Goal: Information Seeking & Learning: Learn about a topic

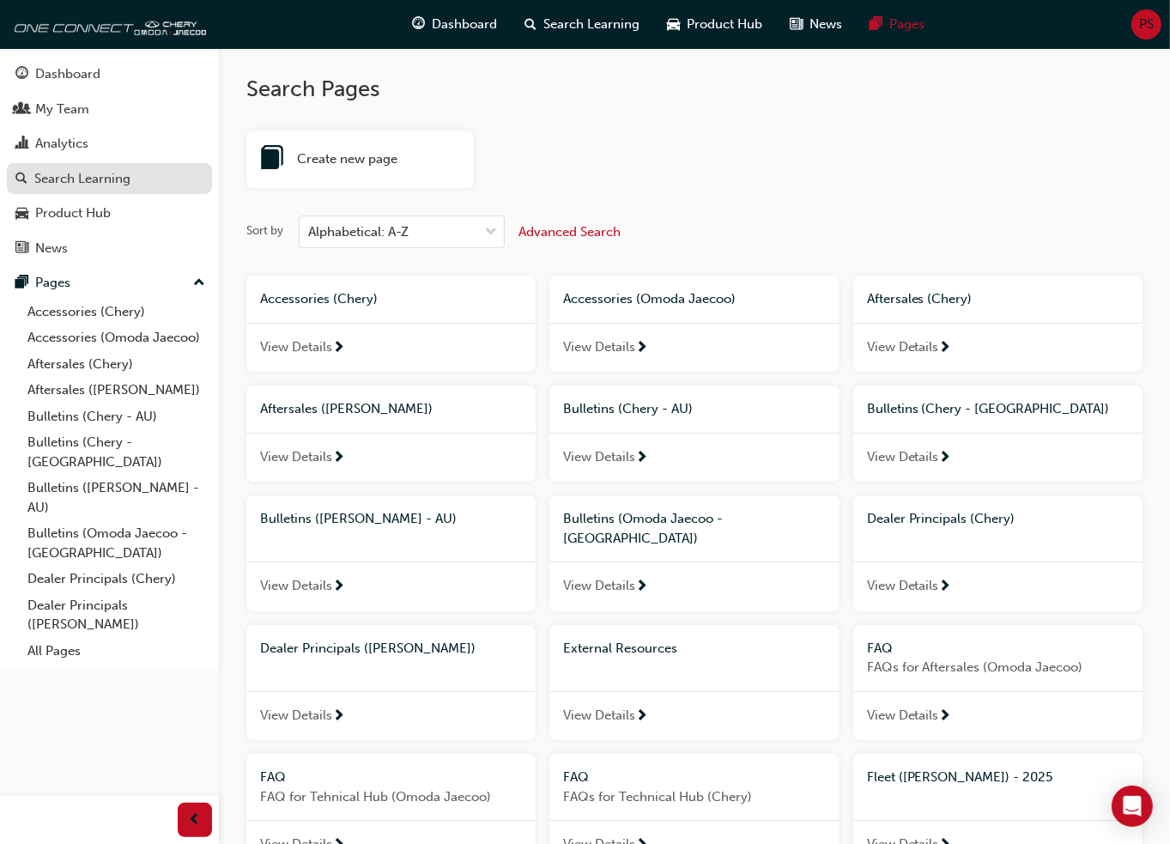
click at [99, 185] on div "Search Learning" at bounding box center [82, 179] width 96 height 20
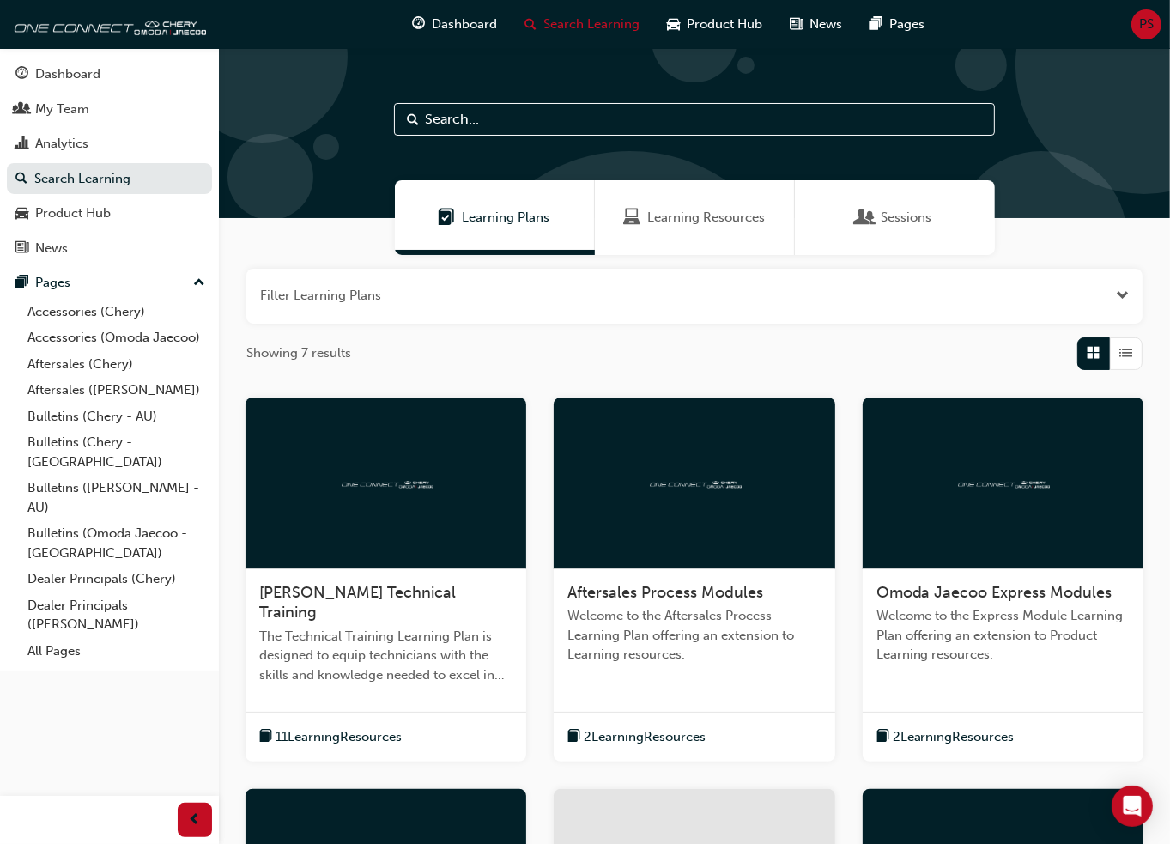
click at [906, 226] on span "Sessions" at bounding box center [906, 218] width 51 height 20
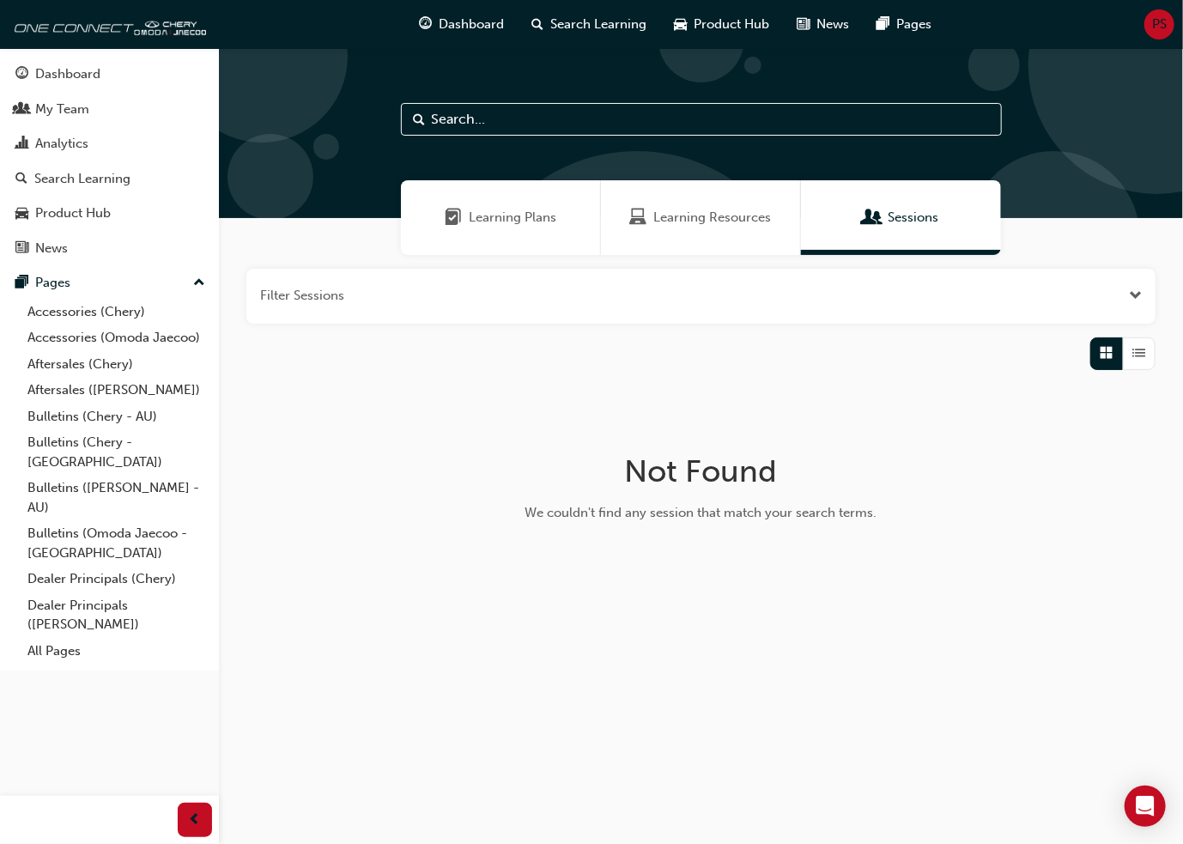
click at [488, 217] on span "Learning Plans" at bounding box center [513, 218] width 88 height 20
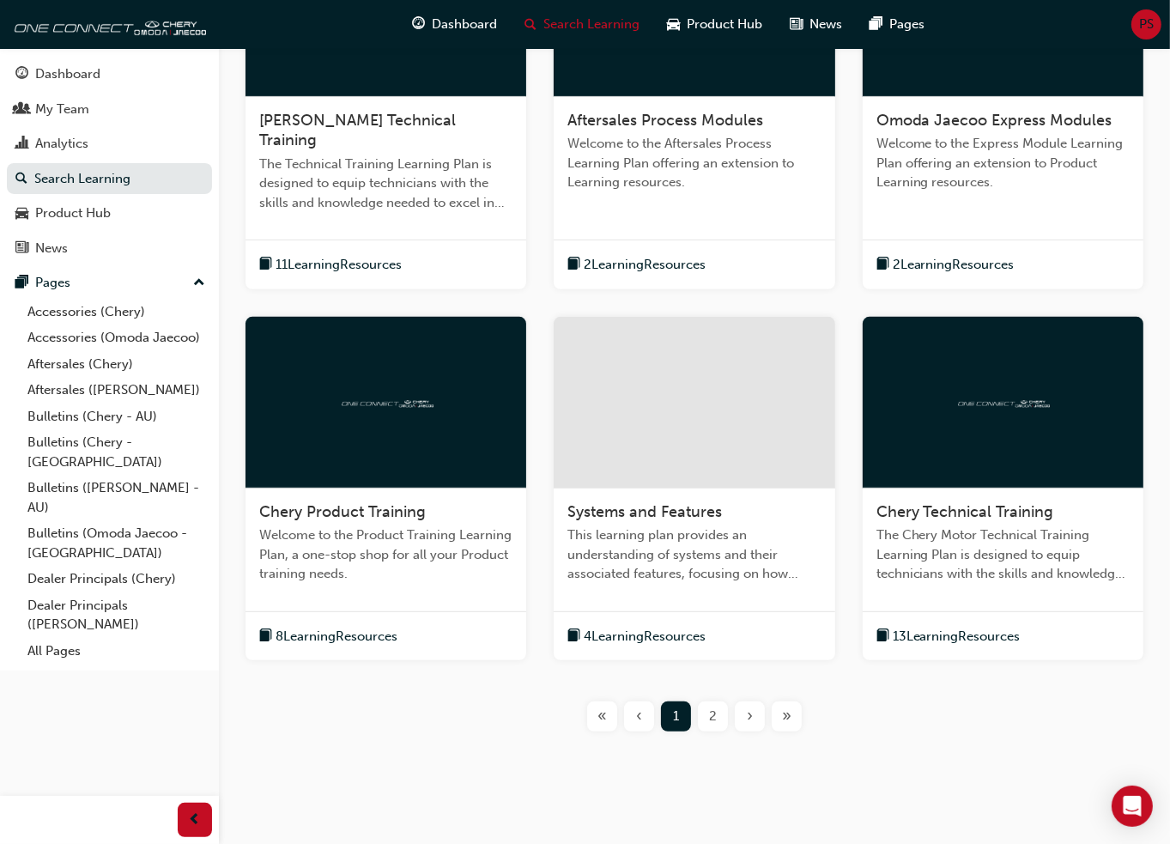
scroll to position [478, 0]
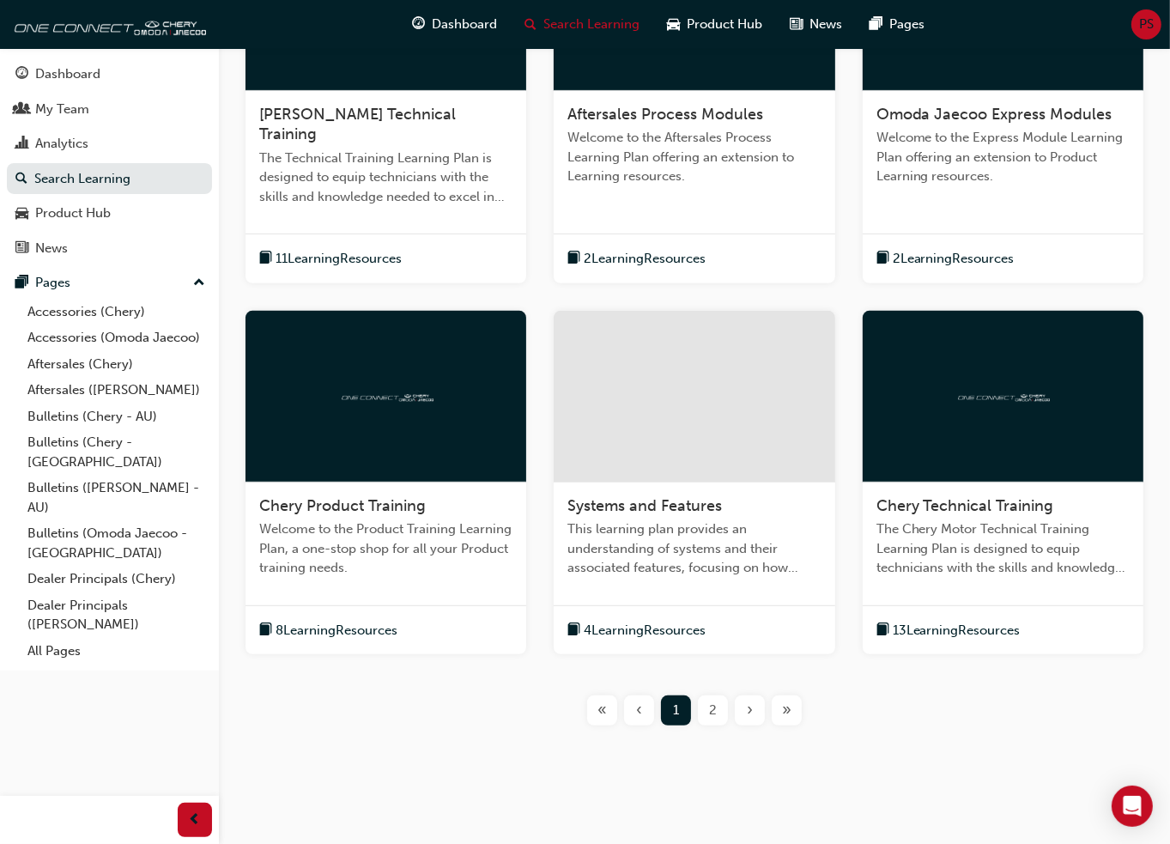
click at [712, 700] on span "2" at bounding box center [713, 710] width 8 height 20
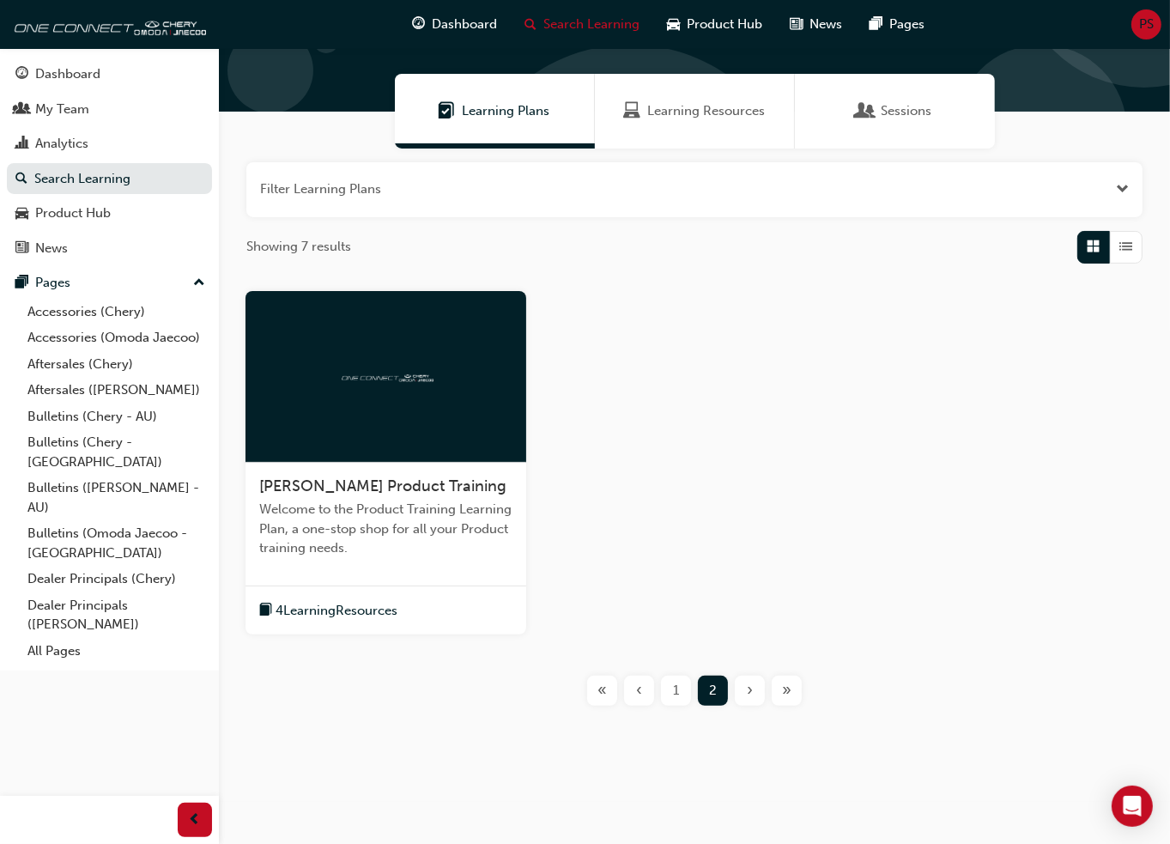
click at [685, 694] on div "1" at bounding box center [676, 690] width 30 height 30
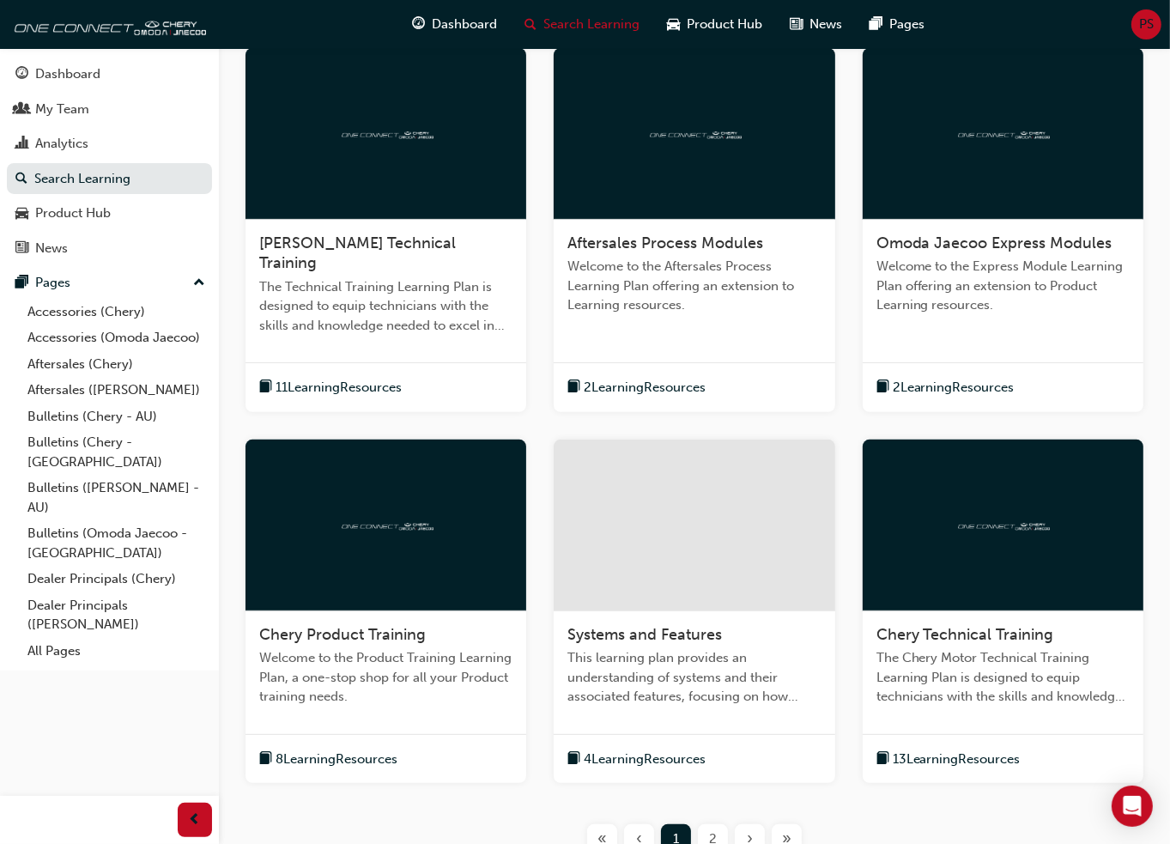
scroll to position [450, 0]
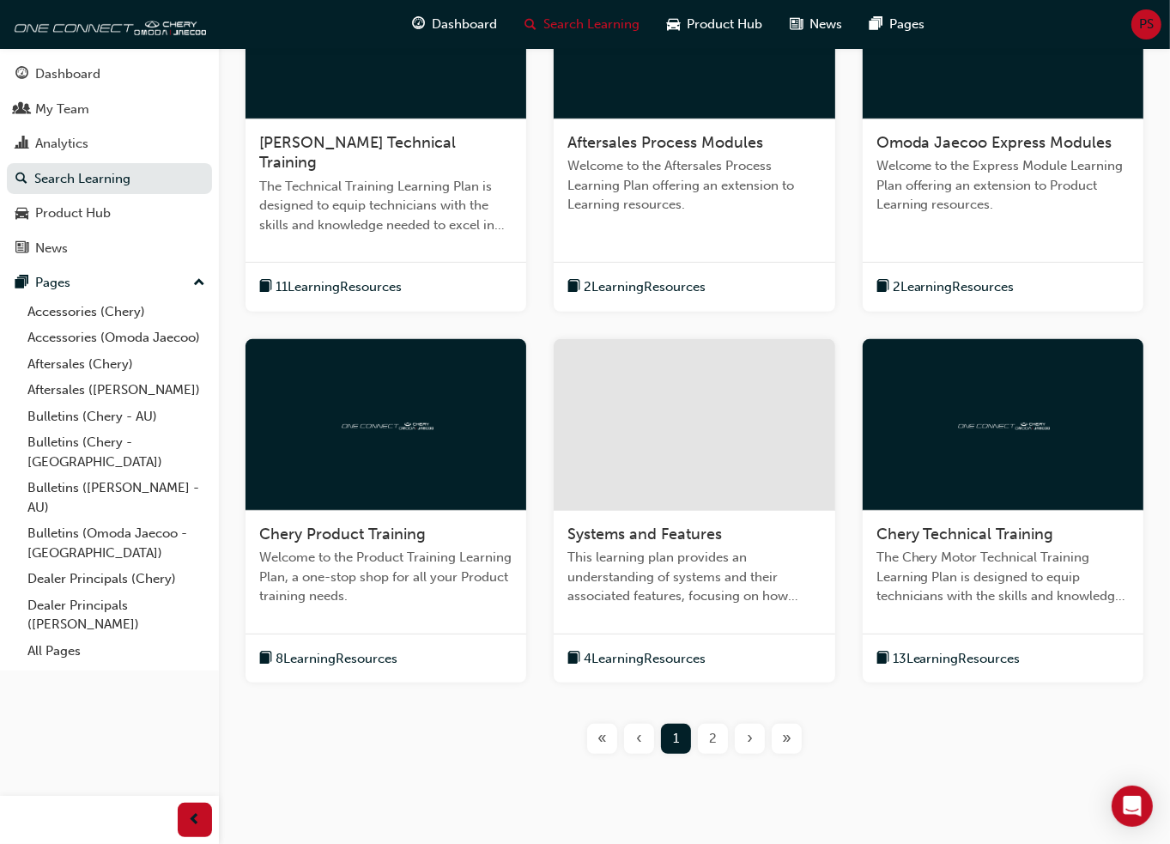
click at [410, 554] on span "Welcome to the Product Training Learning Plan, a one-stop shop for all your Pro…" at bounding box center [385, 577] width 253 height 58
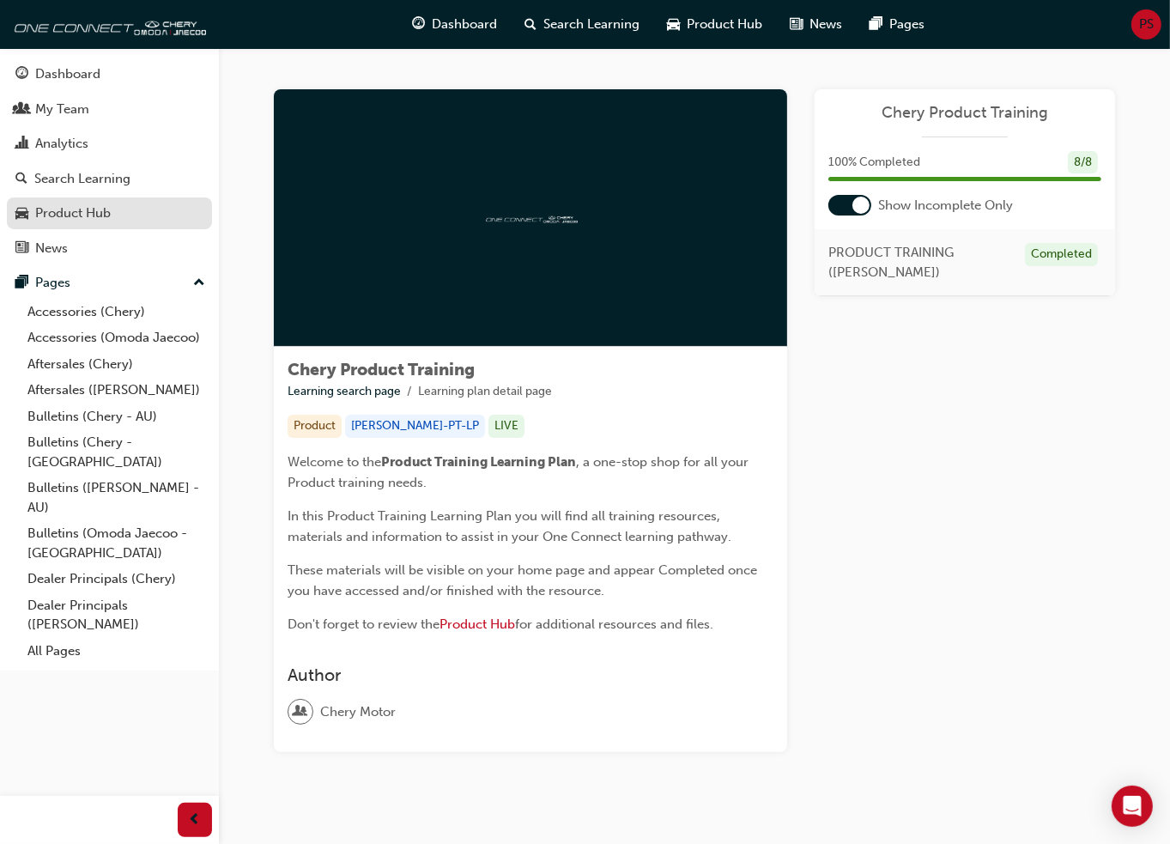
click at [82, 216] on div "Product Hub" at bounding box center [73, 213] width 76 height 20
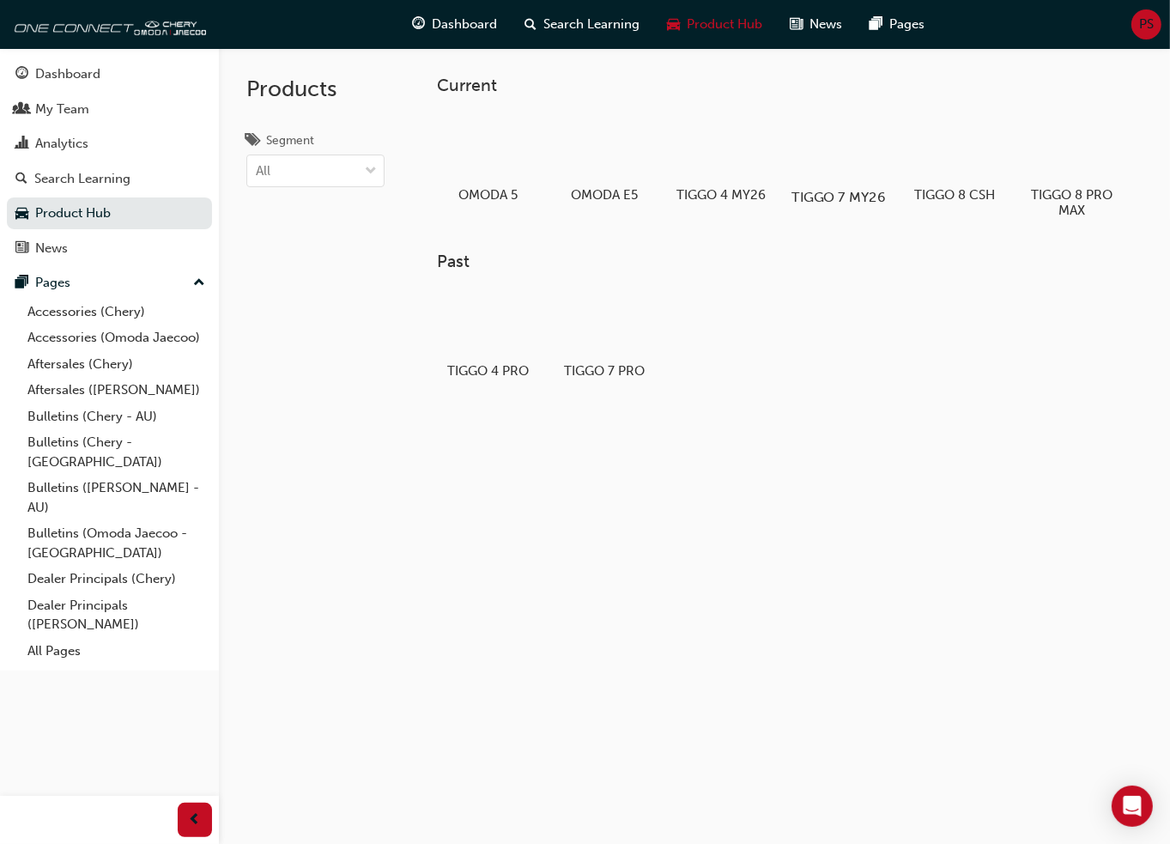
click at [832, 168] on div at bounding box center [837, 147] width 95 height 69
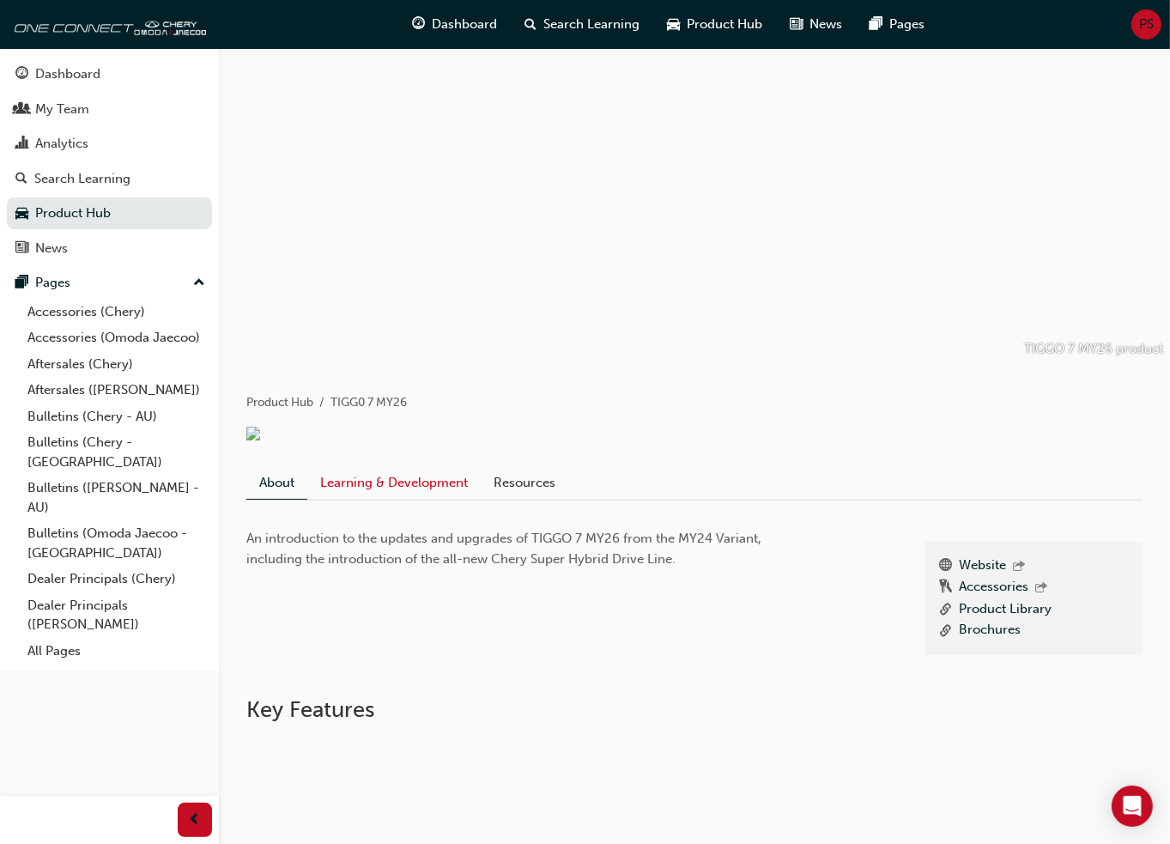
click at [391, 493] on link "Learning & Development" at bounding box center [393, 482] width 173 height 33
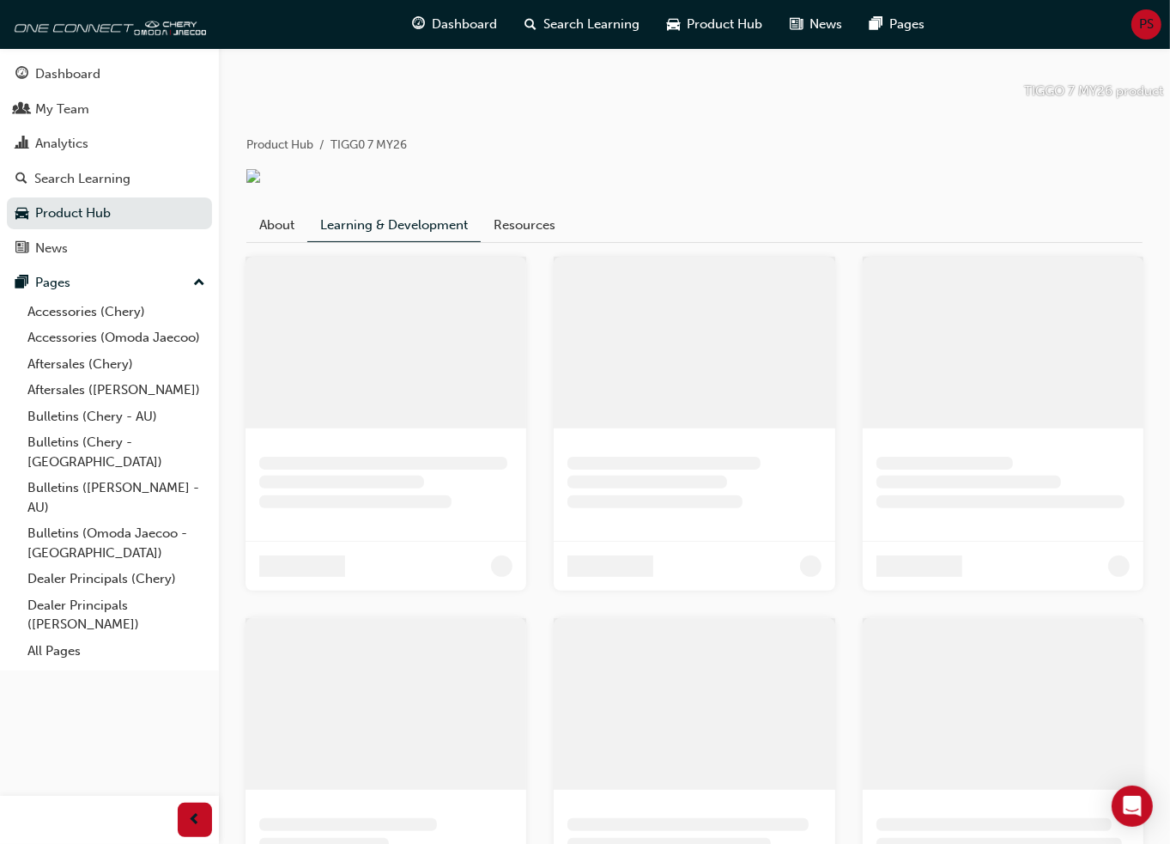
scroll to position [17, 0]
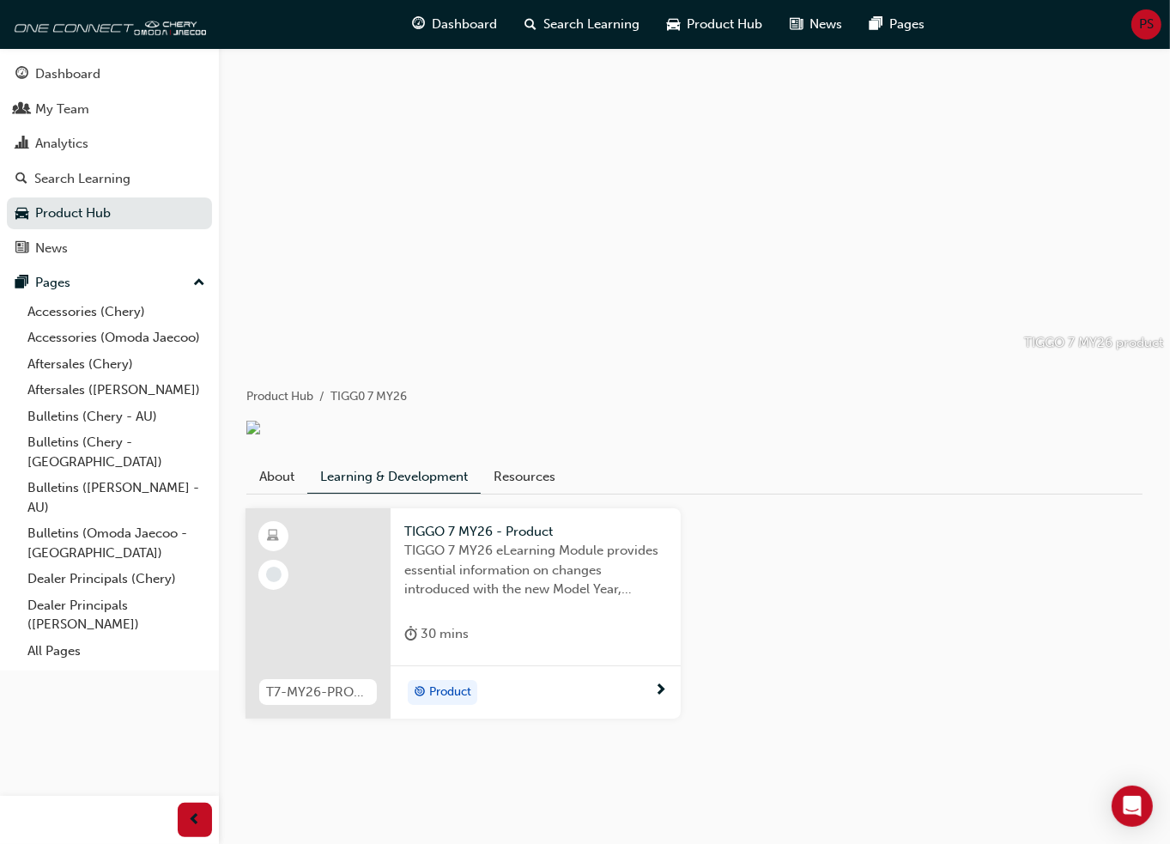
click at [639, 694] on div "Product" at bounding box center [529, 693] width 250 height 26
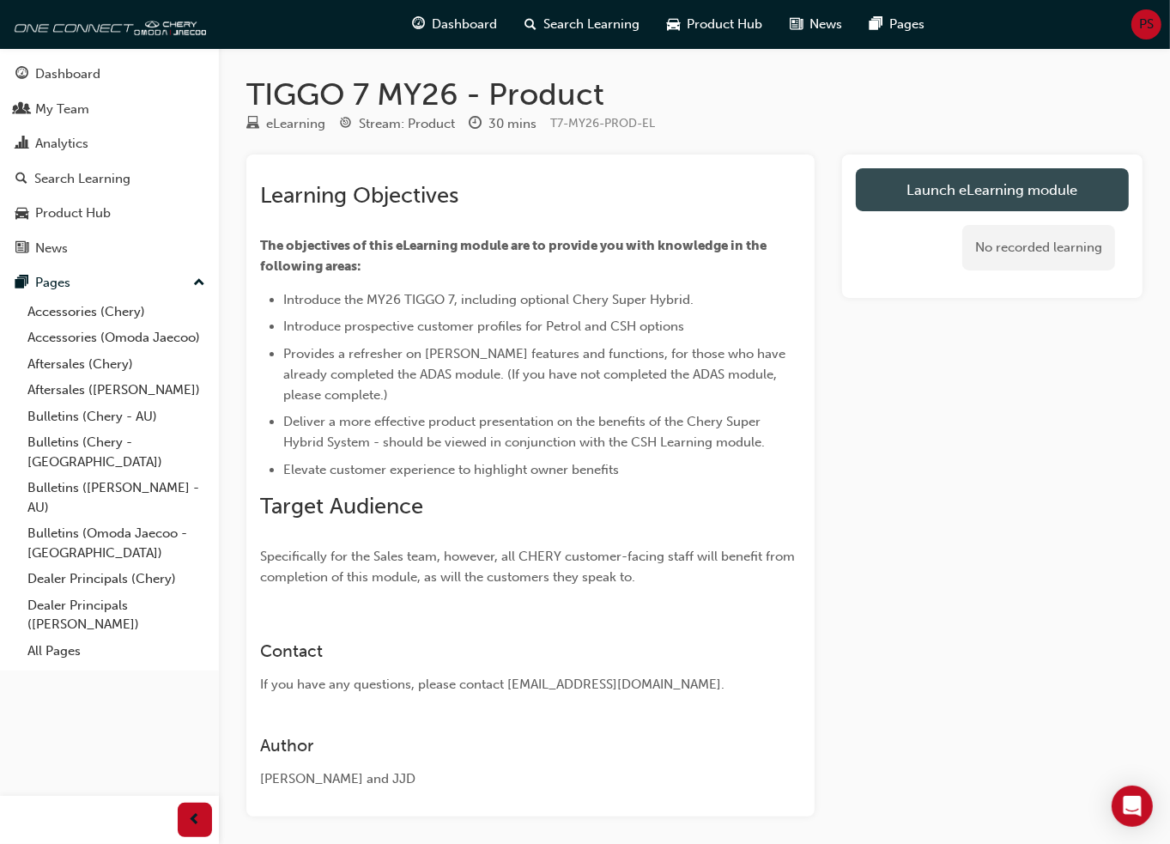
click at [1040, 183] on link "Launch eLearning module" at bounding box center [992, 189] width 273 height 43
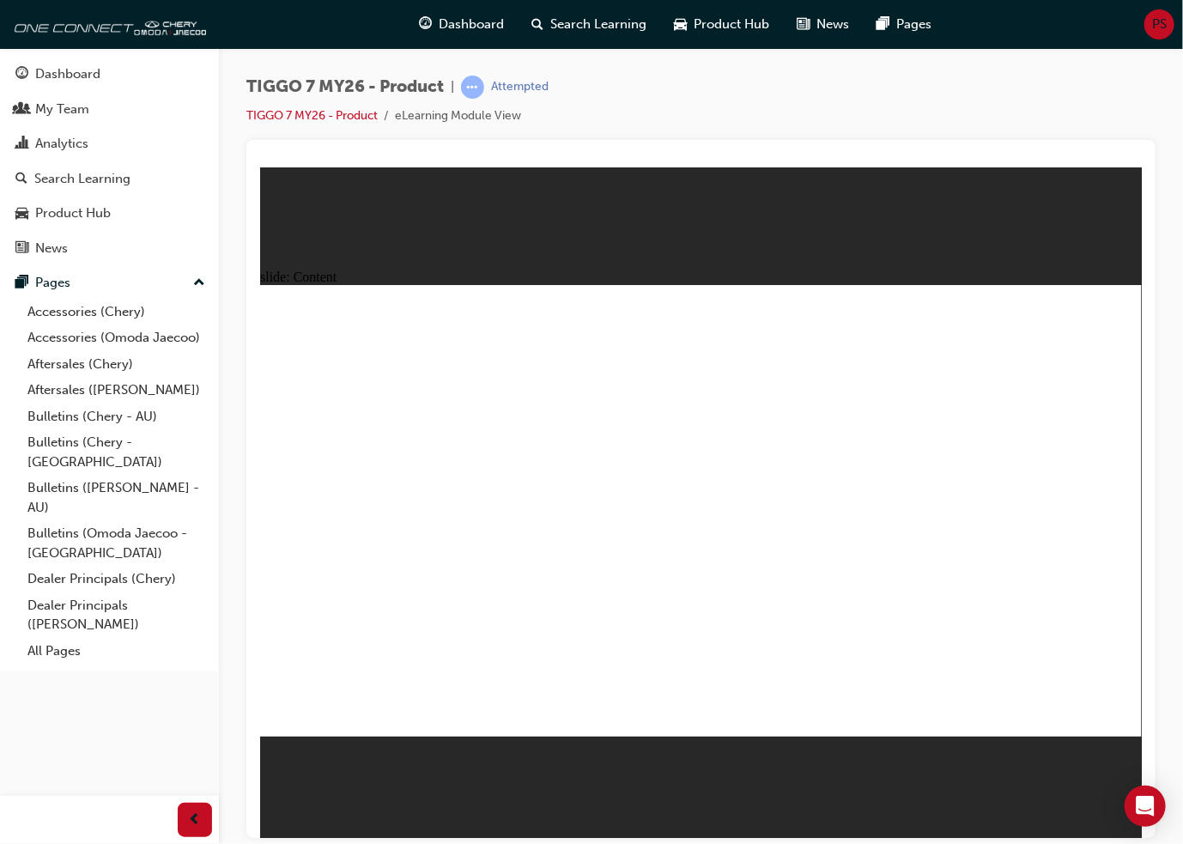
drag, startPoint x: 1004, startPoint y: 646, endPoint x: 1027, endPoint y: 647, distance: 22.3
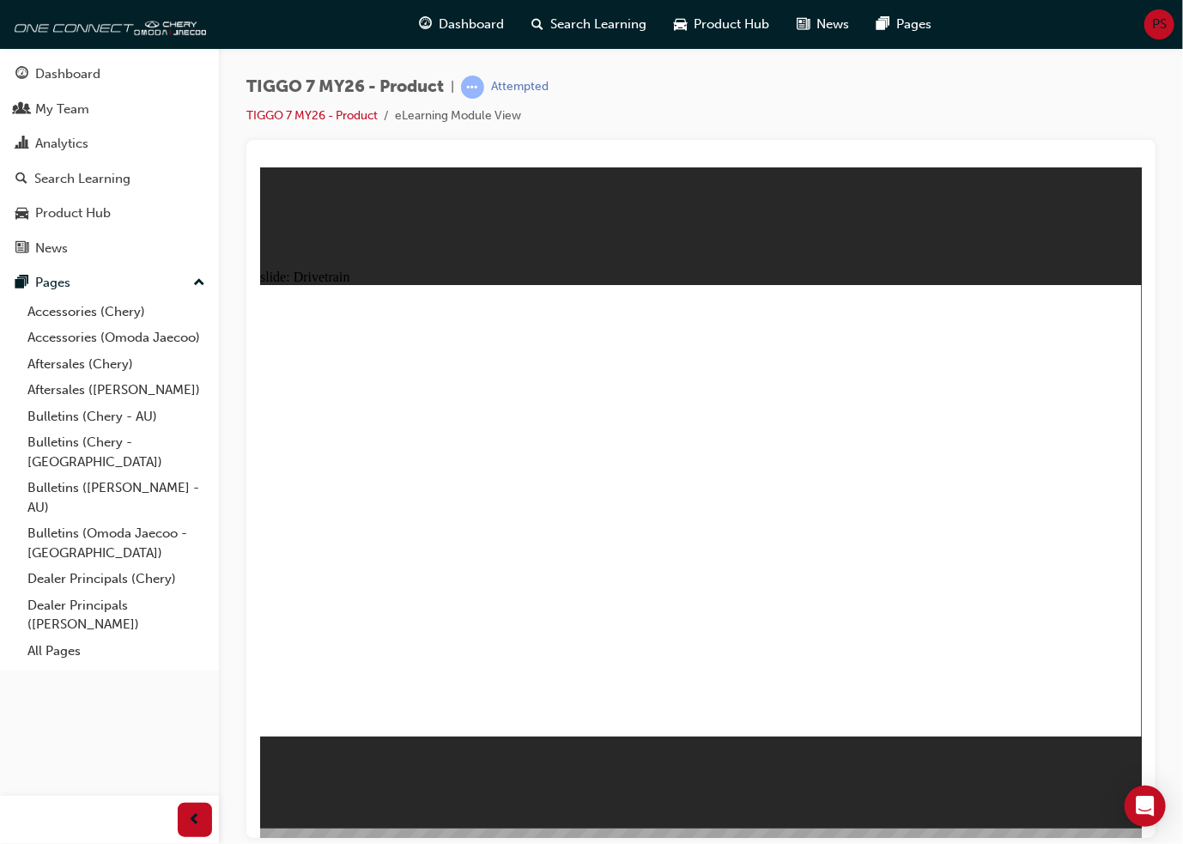
drag, startPoint x: 590, startPoint y: 588, endPoint x: 589, endPoint y: 602, distance: 13.8
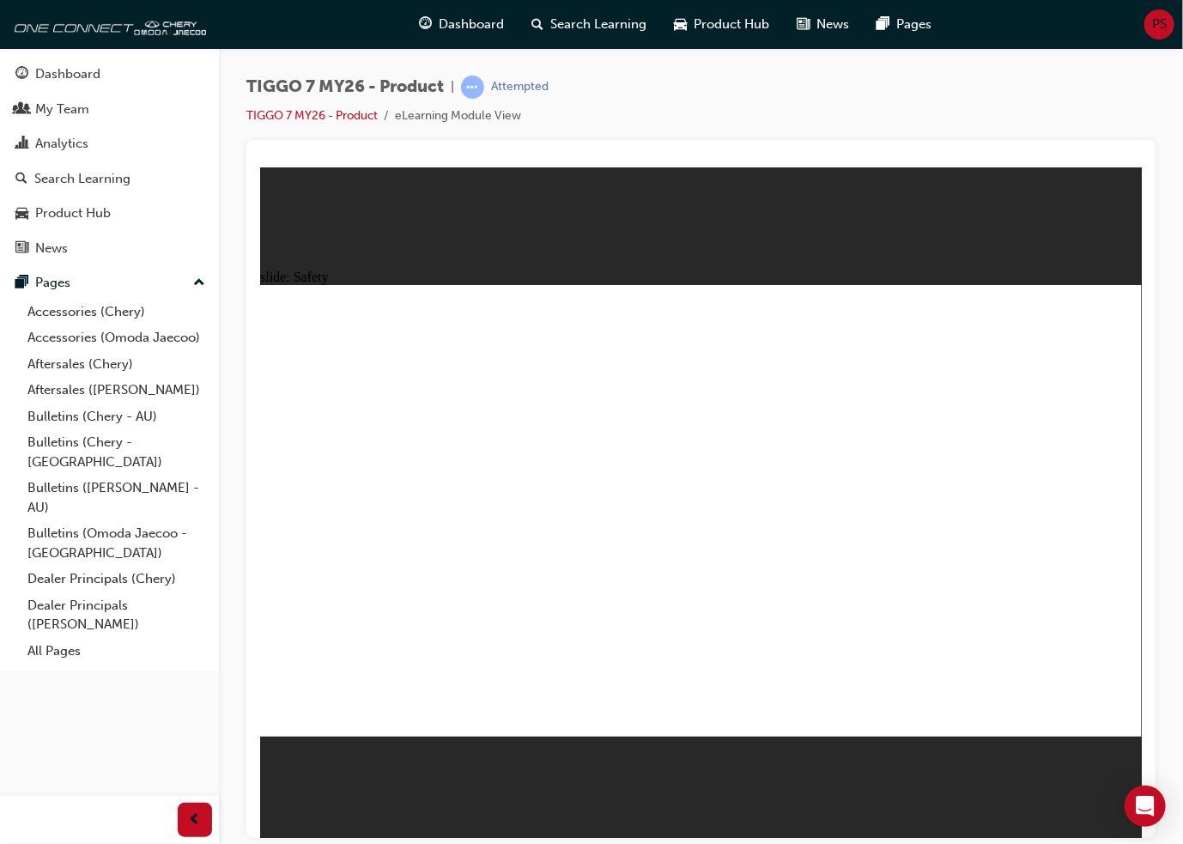
click at [781, 794] on div "slide: Safety 7 SRS AIRBAGS All occupants have airbag protection, including cur…" at bounding box center [699, 502] width 881 height 671
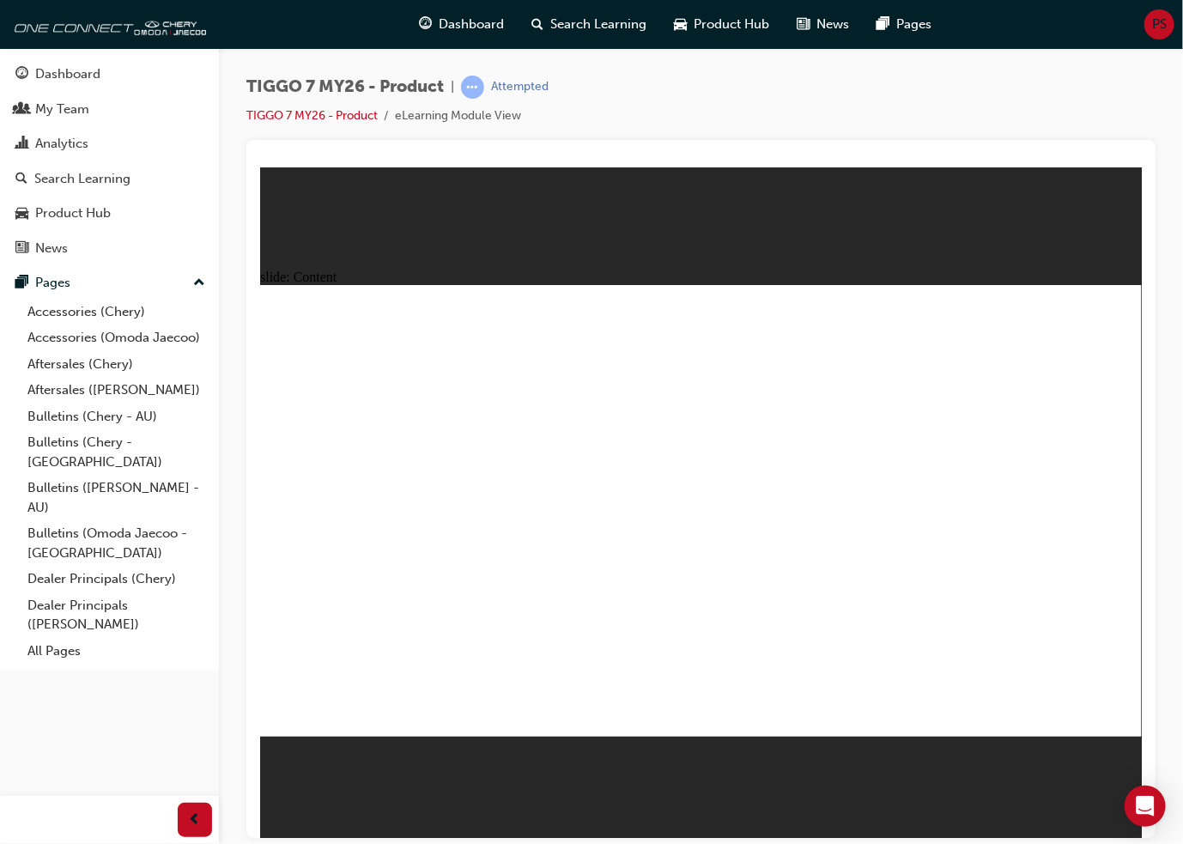
drag, startPoint x: 627, startPoint y: 371, endPoint x: 664, endPoint y: 360, distance: 38.3
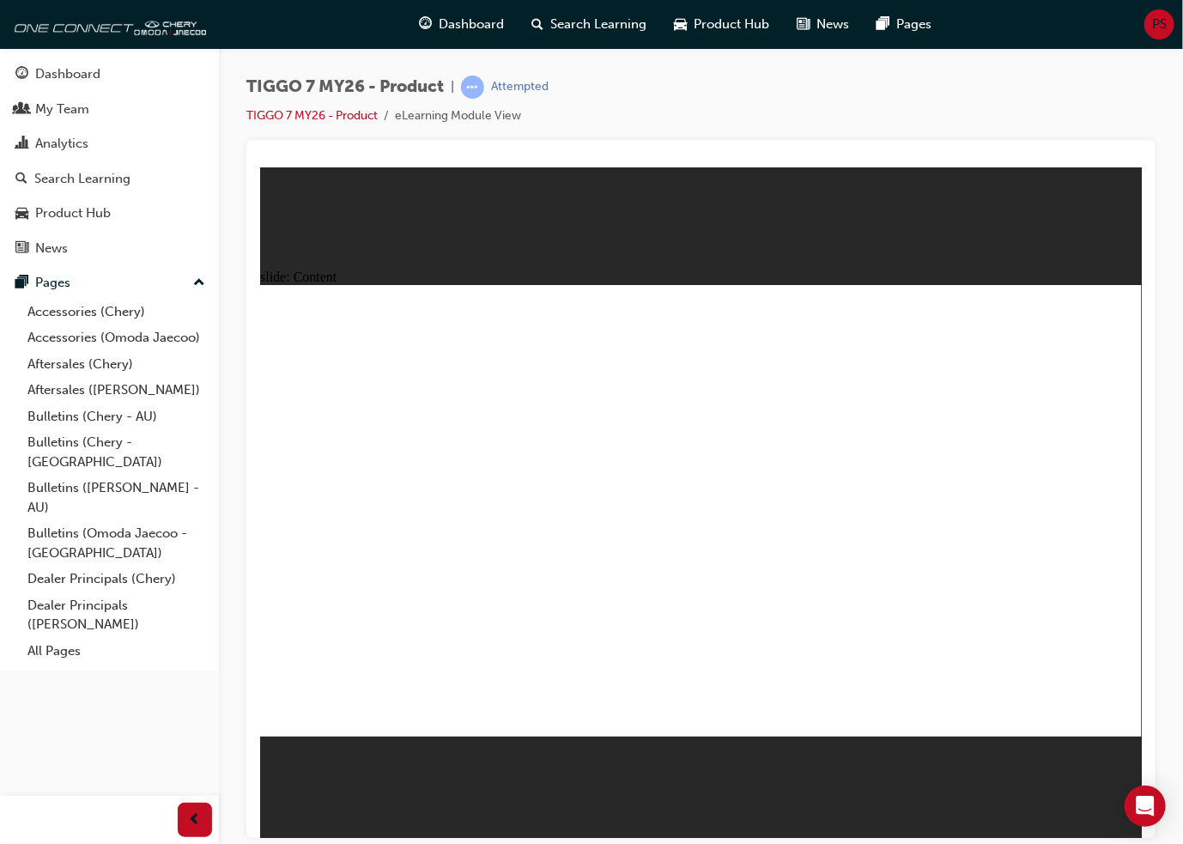
drag, startPoint x: 419, startPoint y: 652, endPoint x: 426, endPoint y: 668, distance: 16.9
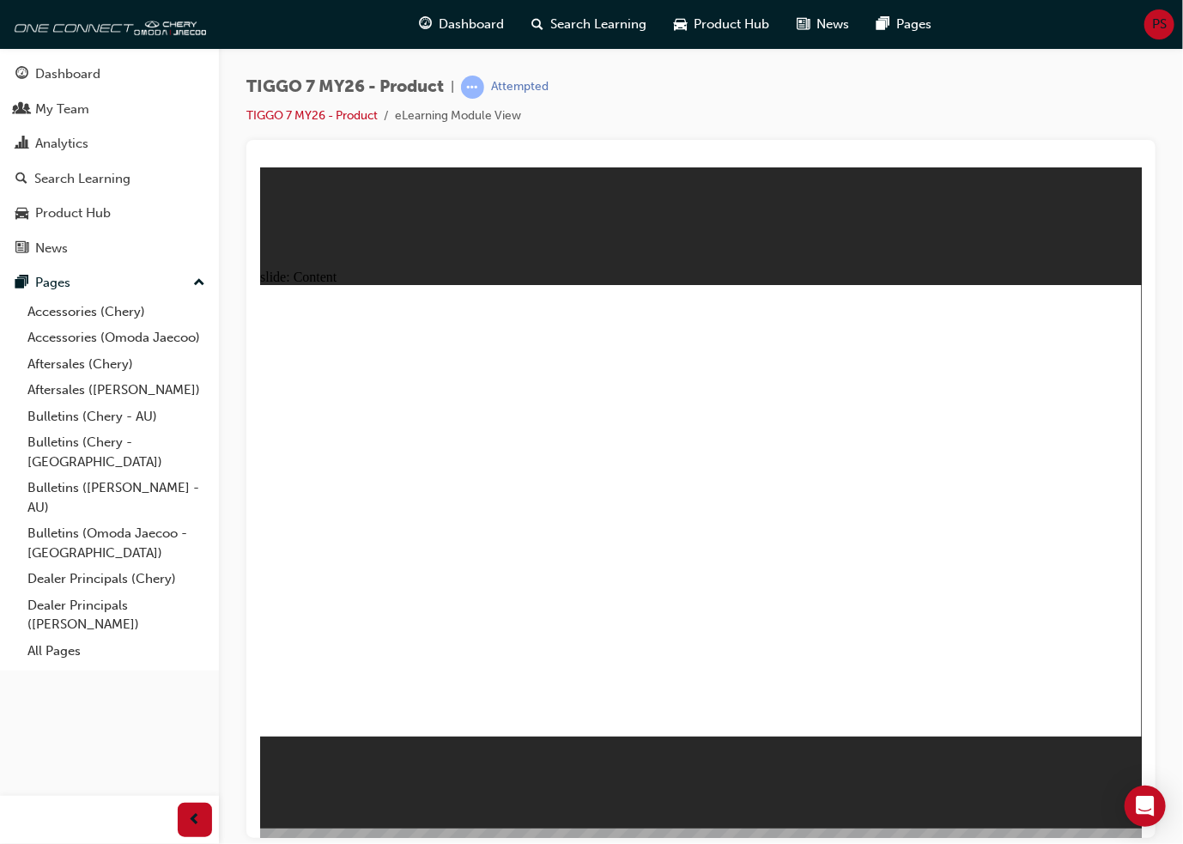
drag, startPoint x: 531, startPoint y: 365, endPoint x: 555, endPoint y: 361, distance: 24.3
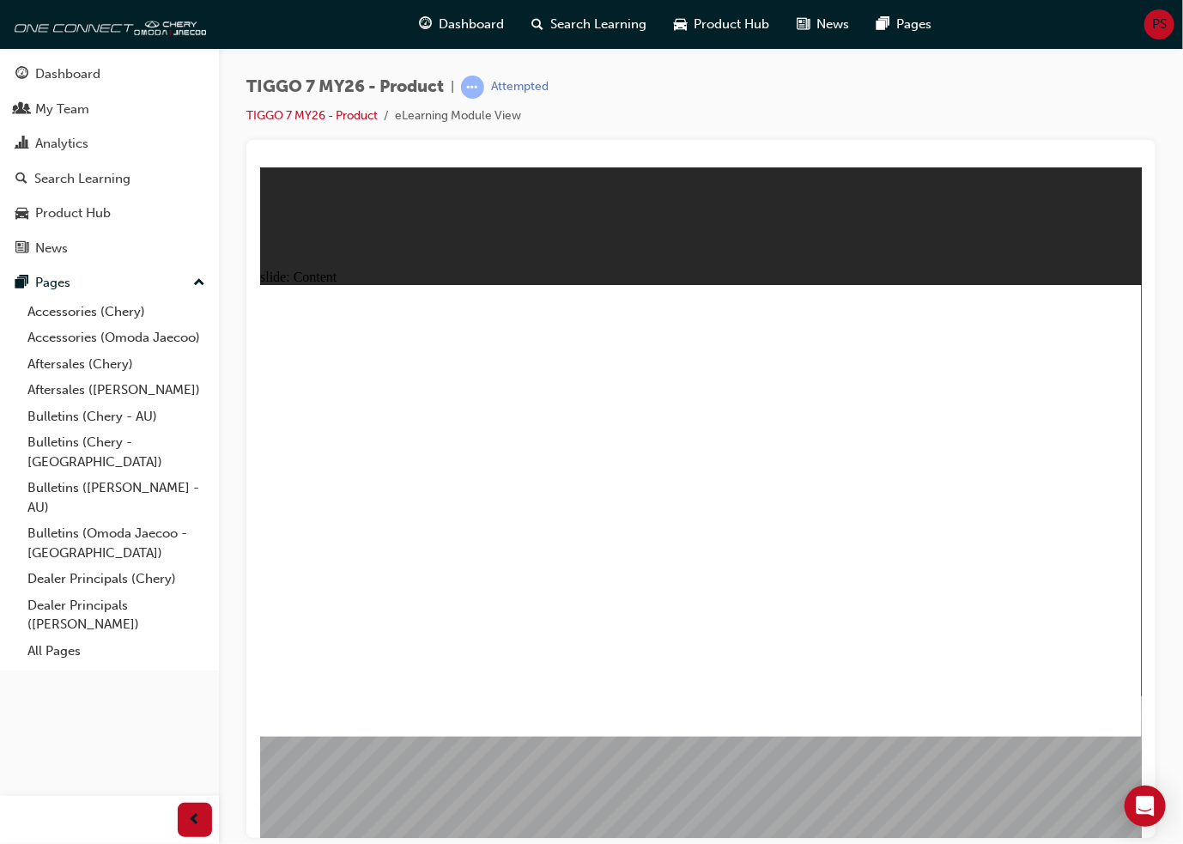
drag, startPoint x: 494, startPoint y: 371, endPoint x: 535, endPoint y: 370, distance: 41.2
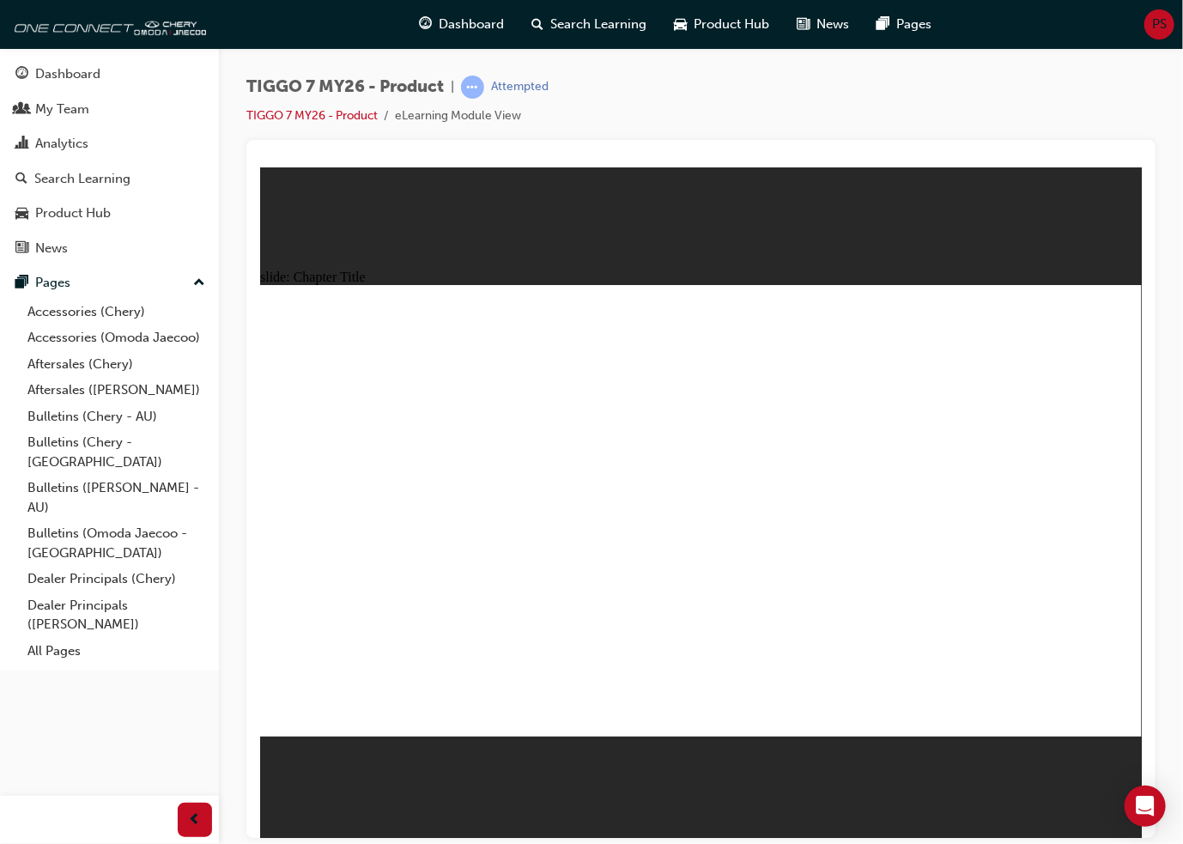
drag, startPoint x: 418, startPoint y: 573, endPoint x: 432, endPoint y: 527, distance: 48.3
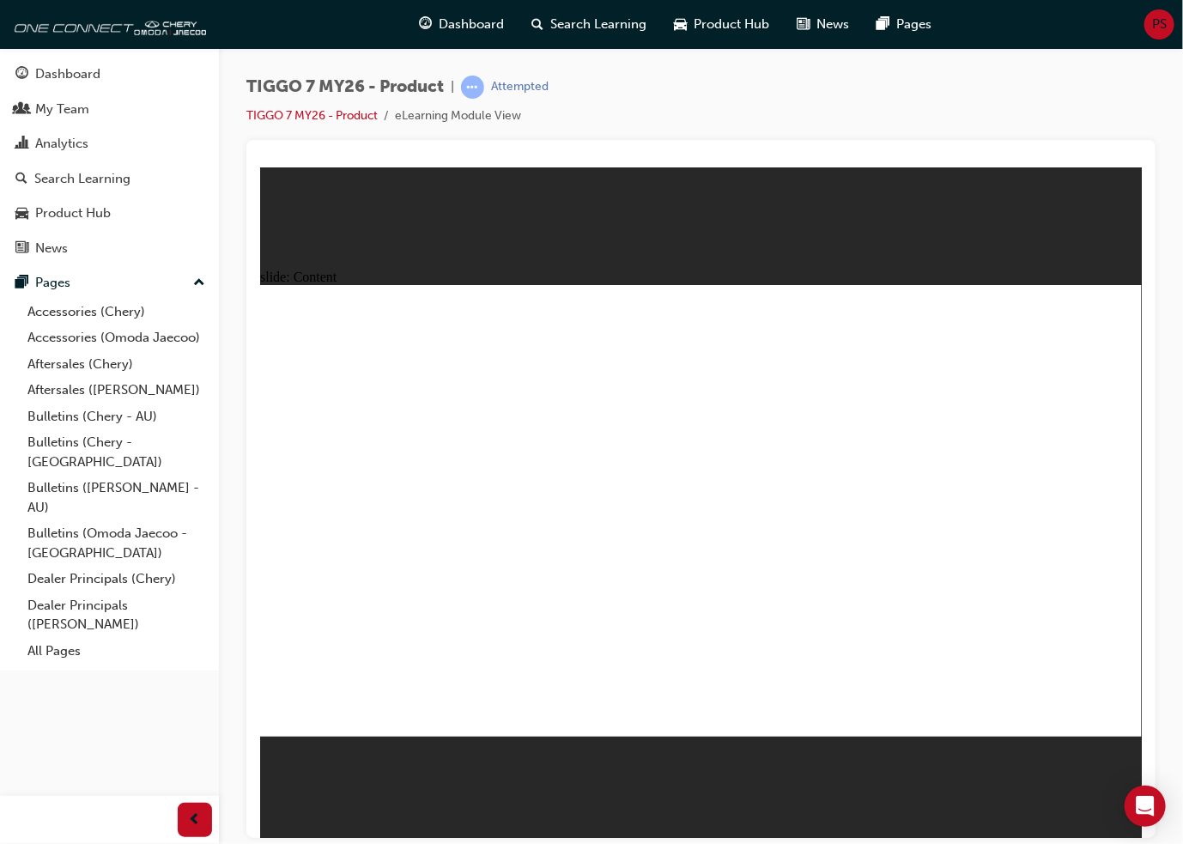
drag, startPoint x: 416, startPoint y: 397, endPoint x: 471, endPoint y: 362, distance: 65.2
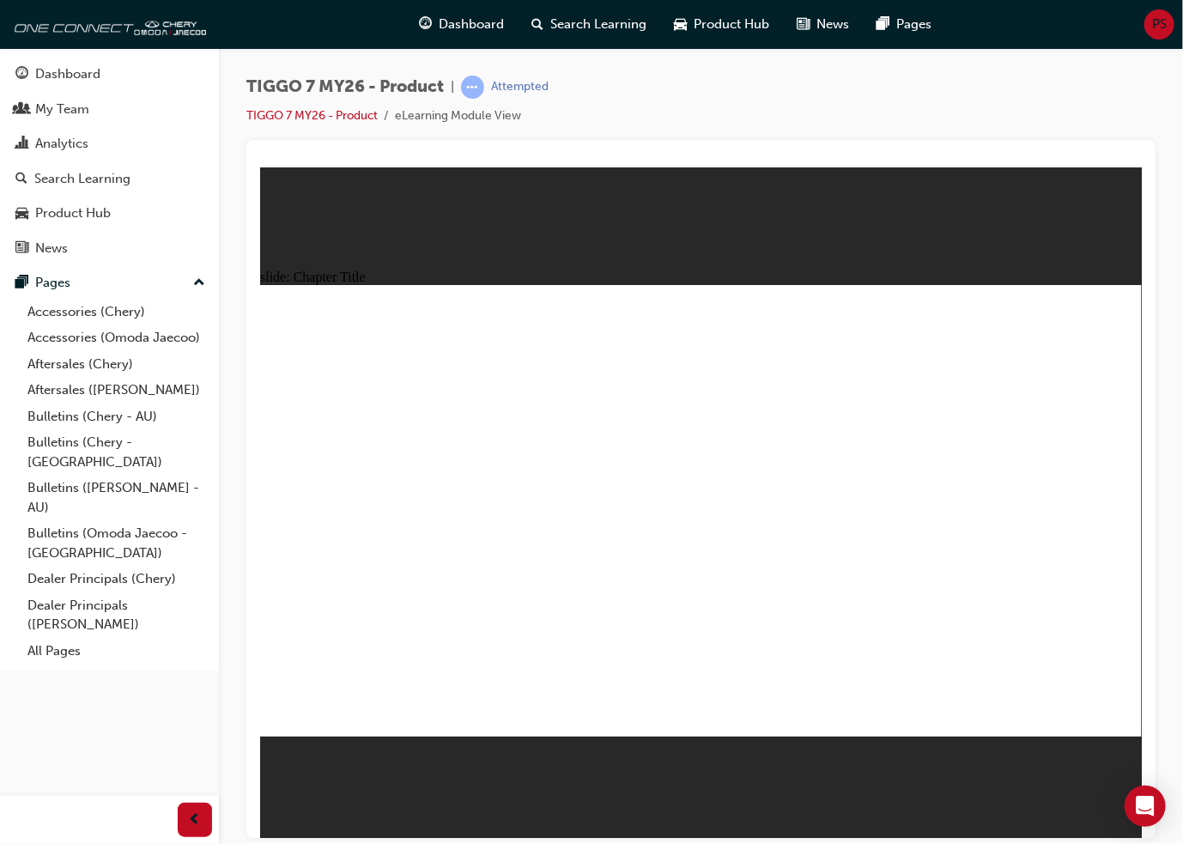
drag, startPoint x: 667, startPoint y: 328, endPoint x: 617, endPoint y: 327, distance: 49.8
drag, startPoint x: 827, startPoint y: 329, endPoint x: 339, endPoint y: 530, distance: 528.1
drag, startPoint x: 302, startPoint y: 524, endPoint x: 803, endPoint y: 327, distance: 537.6
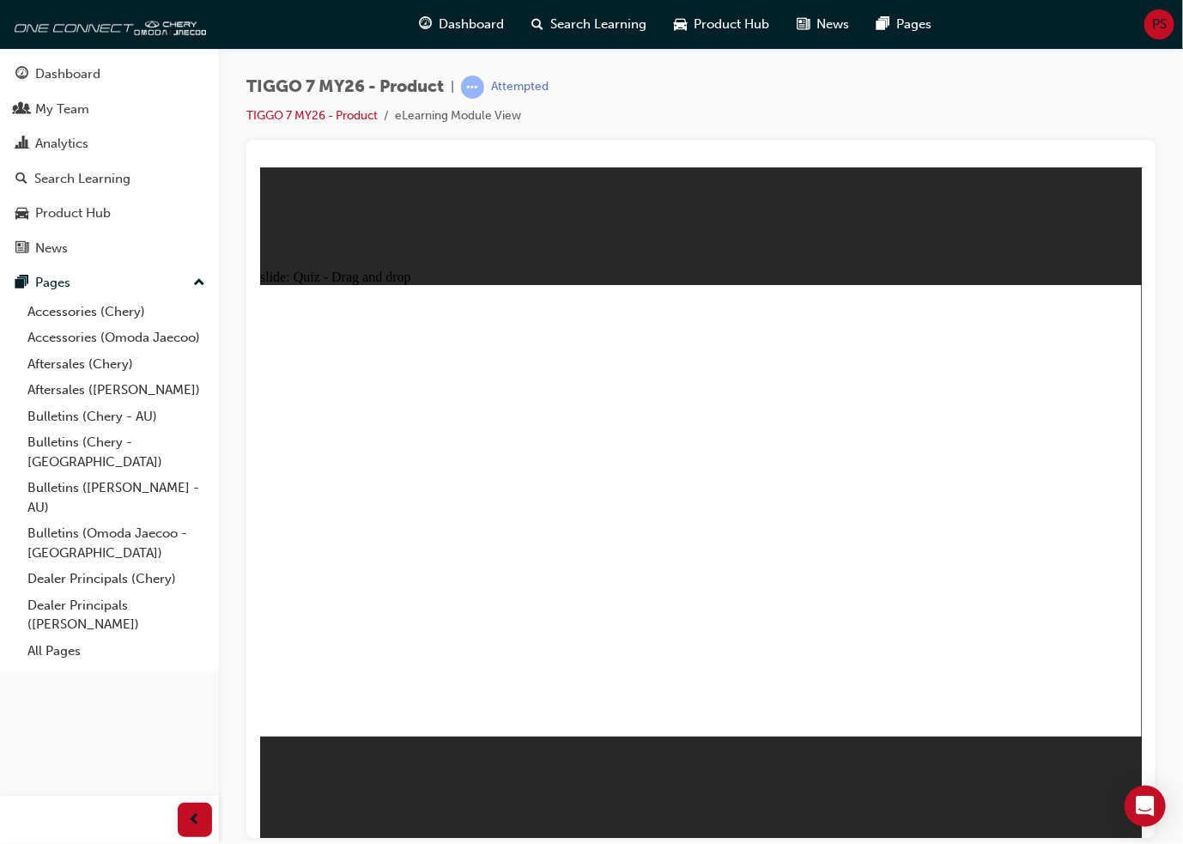
drag, startPoint x: 964, startPoint y: 421, endPoint x: 1002, endPoint y: 427, distance: 38.2
drag, startPoint x: 639, startPoint y: 330, endPoint x: 1009, endPoint y: 529, distance: 419.0
drag, startPoint x: 1012, startPoint y: 324, endPoint x: 511, endPoint y: 526, distance: 540.3
drag, startPoint x: 554, startPoint y: 540, endPoint x: 637, endPoint y: 347, distance: 210.0
drag, startPoint x: 1060, startPoint y: 337, endPoint x: 563, endPoint y: 540, distance: 536.7
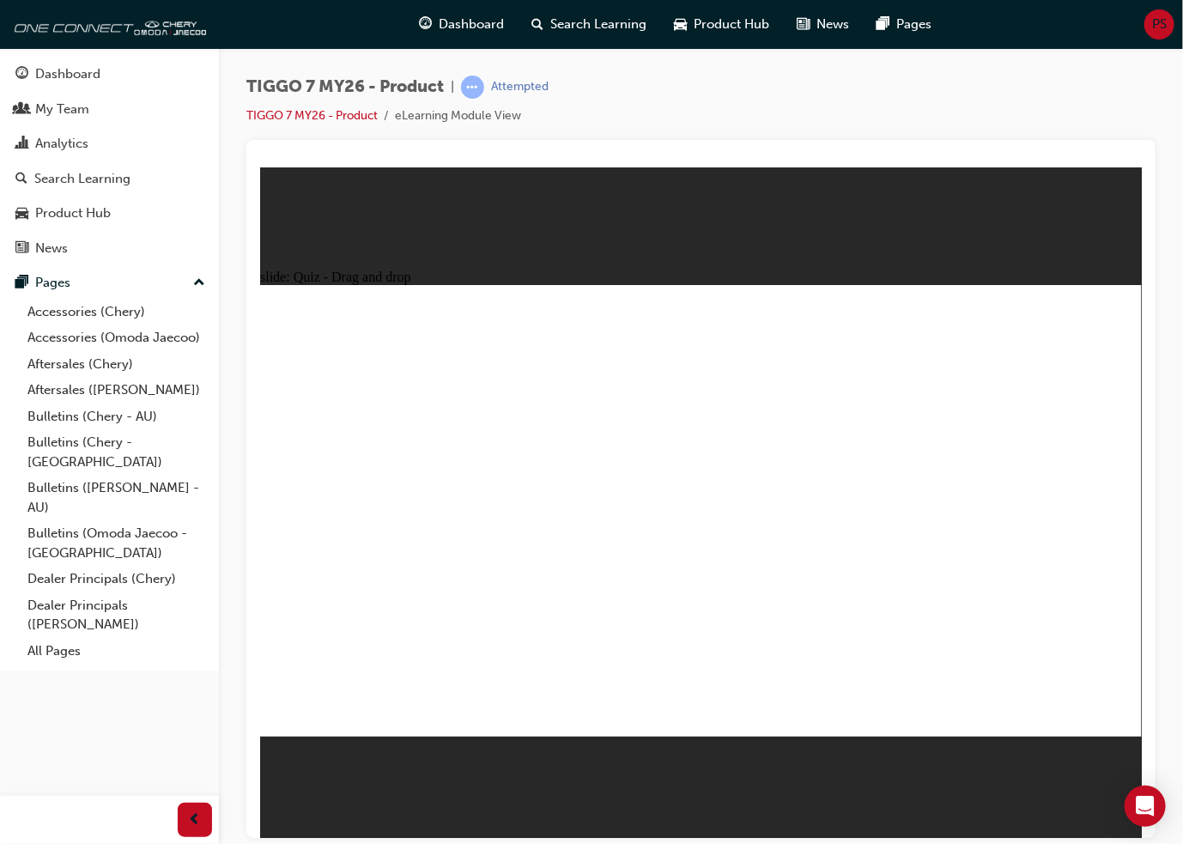
drag, startPoint x: 530, startPoint y: 524, endPoint x: 585, endPoint y: 318, distance: 214.0
drag, startPoint x: 869, startPoint y: 326, endPoint x: 384, endPoint y: 528, distance: 526.0
drag, startPoint x: 924, startPoint y: 413, endPoint x: 679, endPoint y: 523, distance: 268.9
drag, startPoint x: 1046, startPoint y: 333, endPoint x: 889, endPoint y: 535, distance: 255.6
drag, startPoint x: 789, startPoint y: 415, endPoint x: 656, endPoint y: 375, distance: 139.0
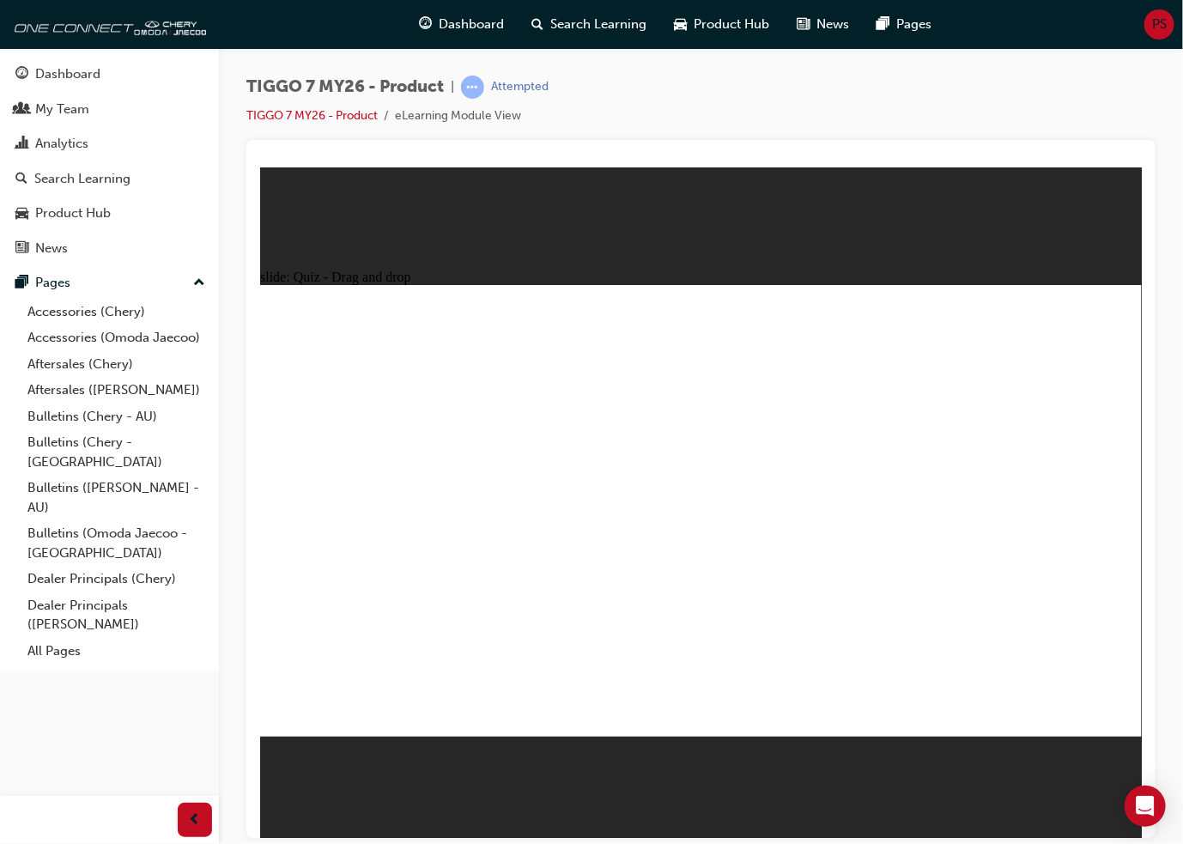
drag, startPoint x: 867, startPoint y: 519, endPoint x: 518, endPoint y: 512, distance: 348.5
drag, startPoint x: 760, startPoint y: 427, endPoint x: 878, endPoint y: 543, distance: 165.7
drag, startPoint x: 517, startPoint y: 535, endPoint x: 788, endPoint y: 368, distance: 318.3
drag, startPoint x: 1024, startPoint y: 305, endPoint x: 530, endPoint y: 509, distance: 534.1
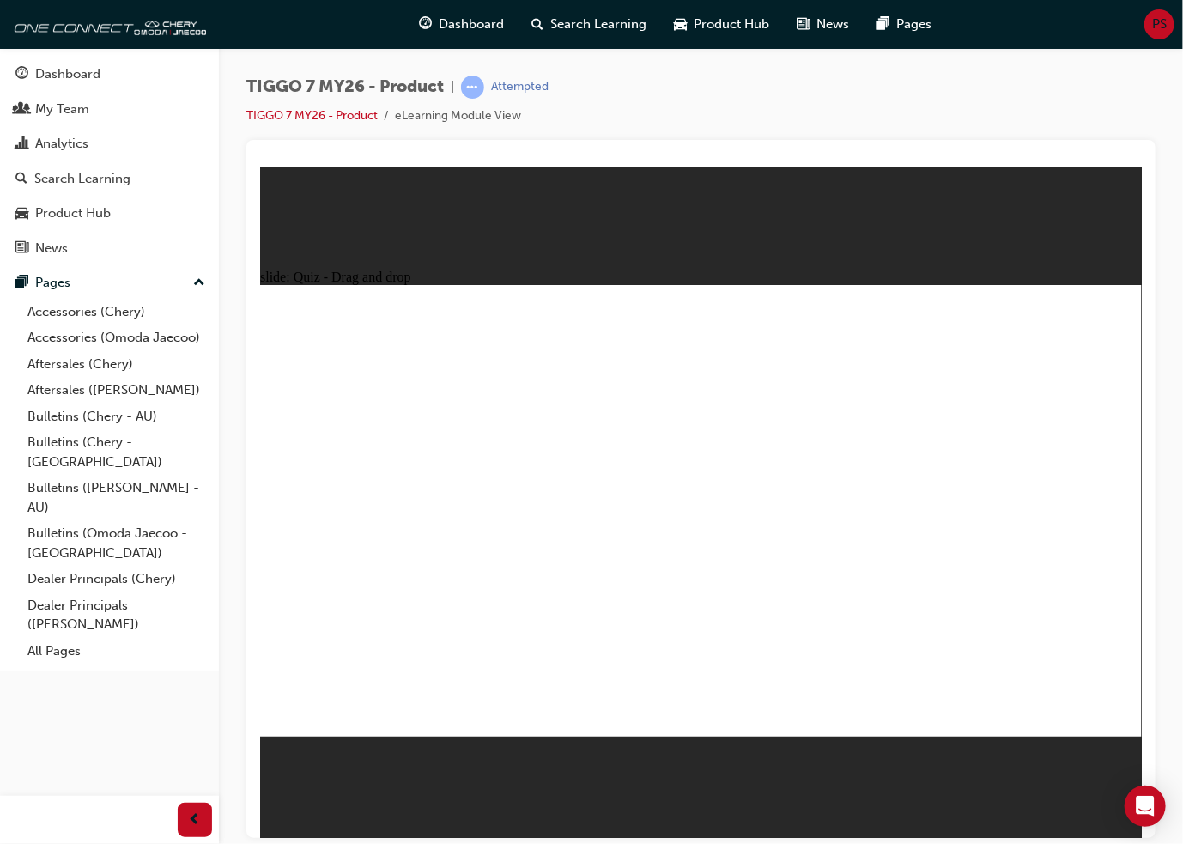
drag, startPoint x: 730, startPoint y: 385, endPoint x: 415, endPoint y: 585, distance: 373.1
drag, startPoint x: 371, startPoint y: 553, endPoint x: 731, endPoint y: 564, distance: 360.7
drag, startPoint x: 901, startPoint y: 390, endPoint x: 405, endPoint y: 555, distance: 523.0
drag, startPoint x: 1091, startPoint y: 389, endPoint x: 783, endPoint y: 455, distance: 315.1
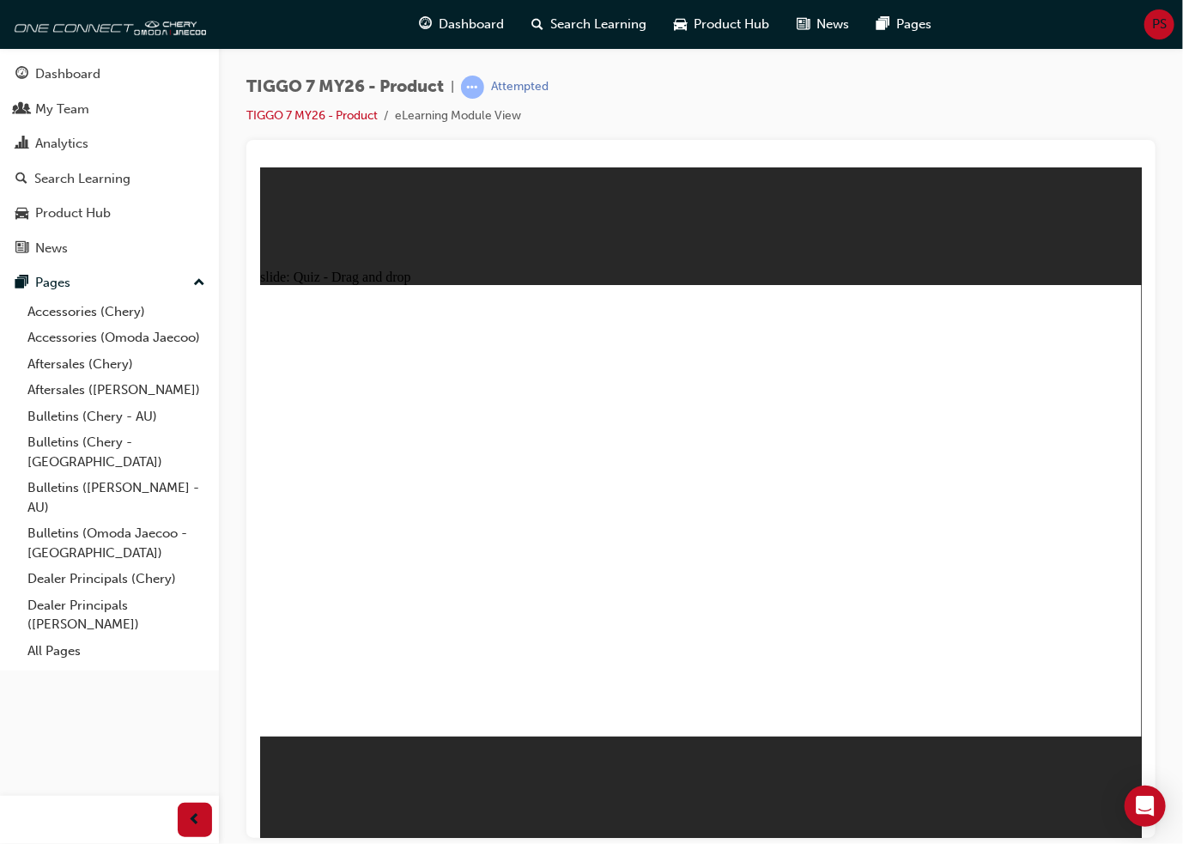
drag, startPoint x: 766, startPoint y: 554, endPoint x: 409, endPoint y: 614, distance: 361.2
drag, startPoint x: 1087, startPoint y: 385, endPoint x: 787, endPoint y: 550, distance: 342.3
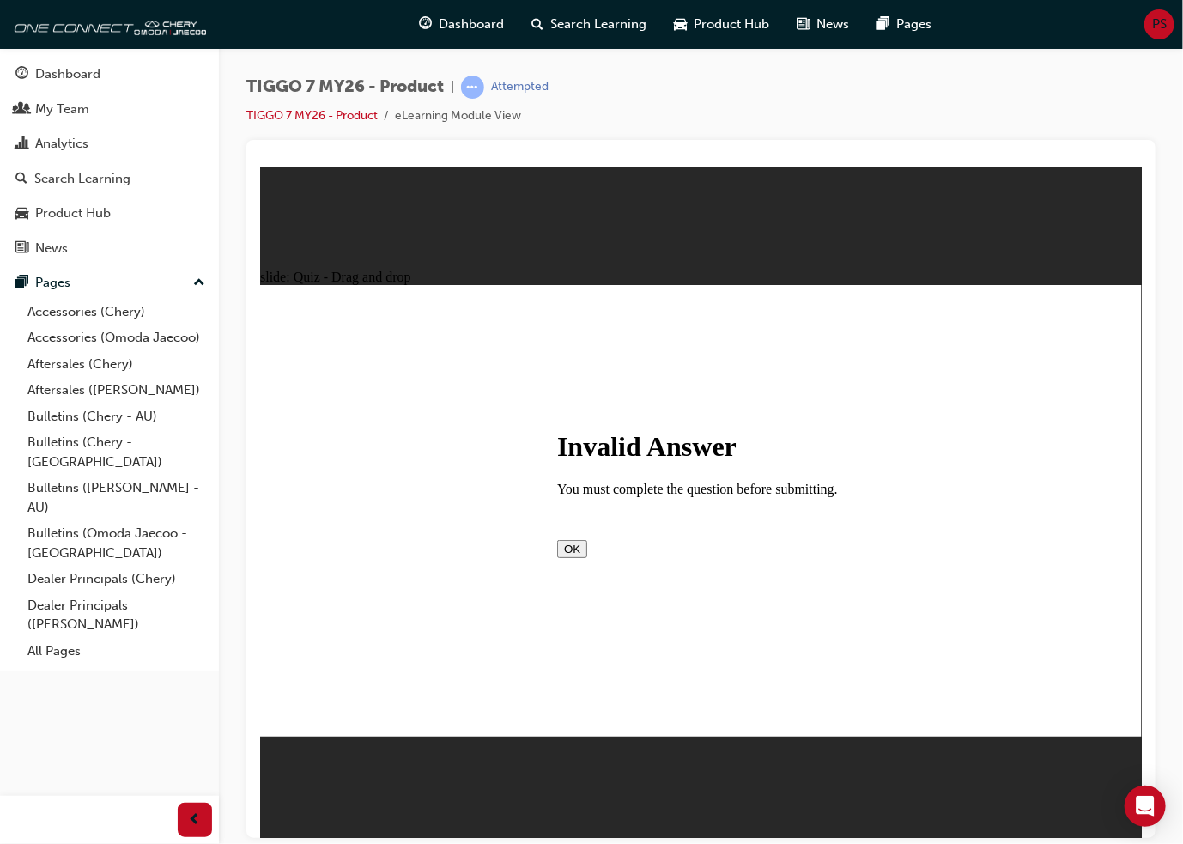
click at [586, 557] on button "OK" at bounding box center [571, 548] width 30 height 18
drag, startPoint x: 665, startPoint y: 322, endPoint x: 496, endPoint y: 620, distance: 342.5
drag, startPoint x: 828, startPoint y: 372, endPoint x: 890, endPoint y: 464, distance: 111.4
drag, startPoint x: 875, startPoint y: 413, endPoint x: 902, endPoint y: 593, distance: 182.3
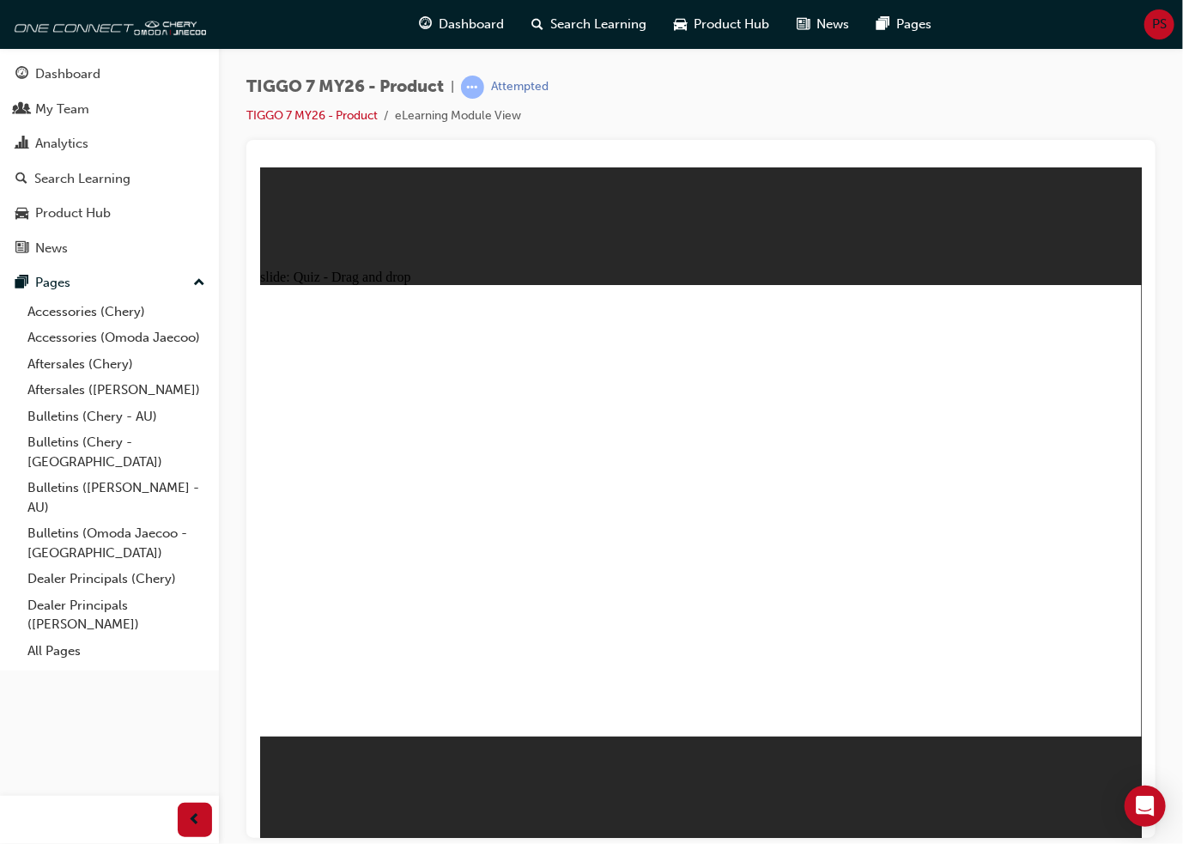
drag, startPoint x: 706, startPoint y: 600, endPoint x: 699, endPoint y: 592, distance: 10.3
drag, startPoint x: 1023, startPoint y: 361, endPoint x: 778, endPoint y: 582, distance: 330.0
drag, startPoint x: 719, startPoint y: 361, endPoint x: 409, endPoint y: 494, distance: 336.9
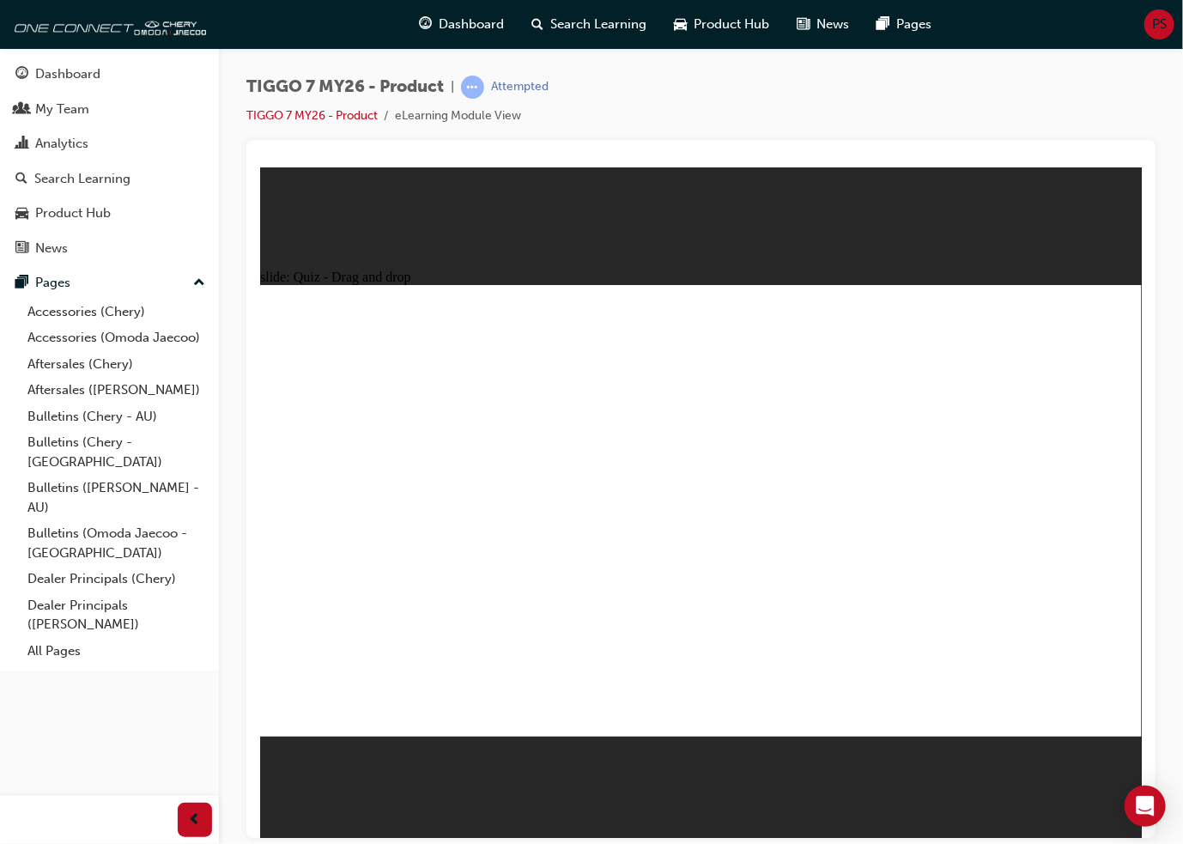
drag, startPoint x: 884, startPoint y: 350, endPoint x: 468, endPoint y: 538, distance: 456.7
radio input "true"
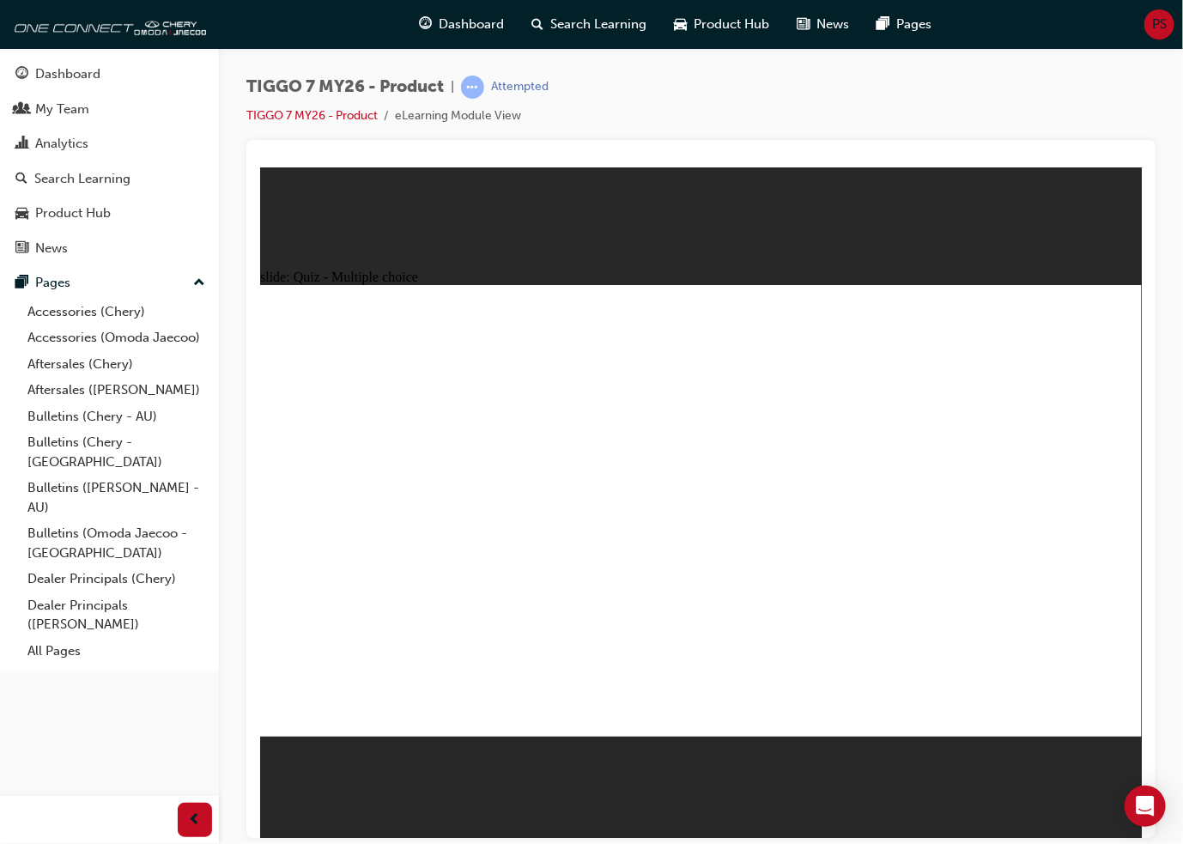
drag, startPoint x: 1078, startPoint y: 329, endPoint x: 826, endPoint y: 585, distance: 359.3
drag, startPoint x: 1043, startPoint y: 349, endPoint x: 959, endPoint y: 468, distance: 145.3
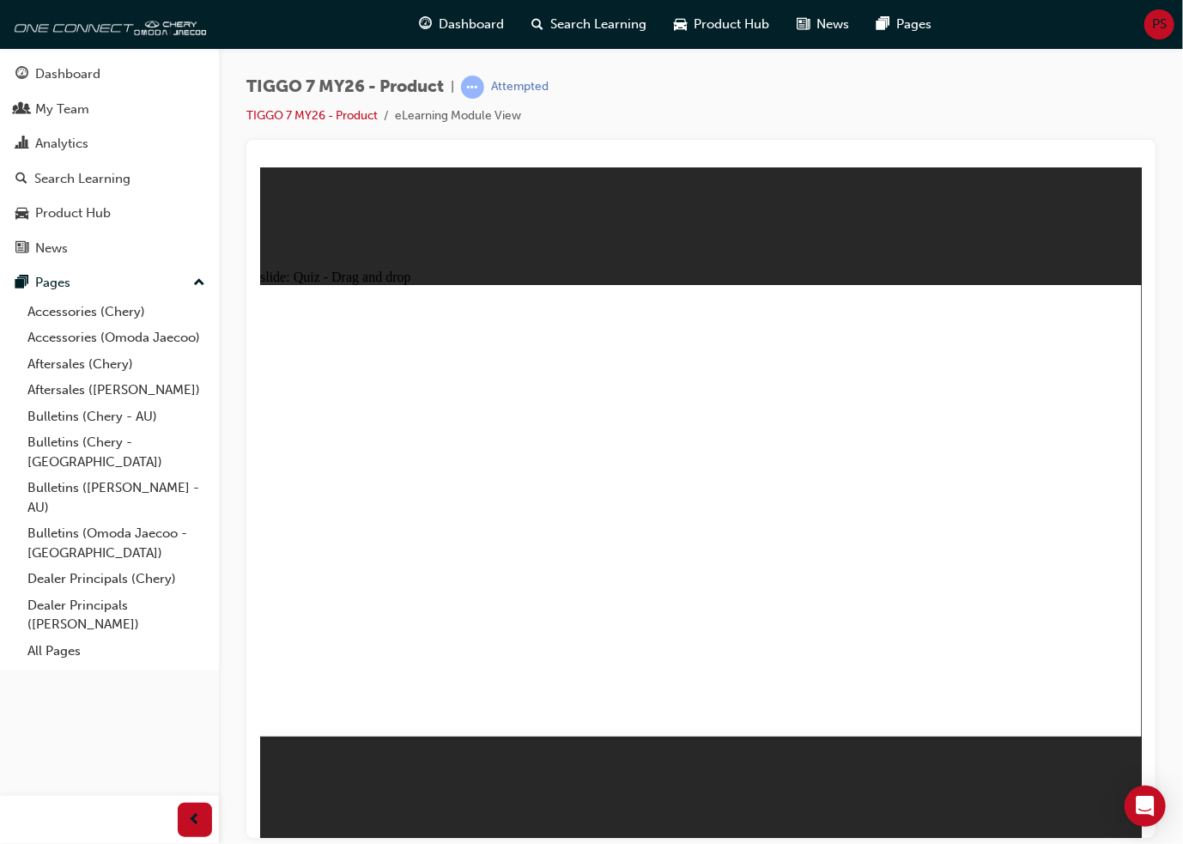
drag, startPoint x: 1012, startPoint y: 348, endPoint x: 958, endPoint y: 451, distance: 115.6
drag, startPoint x: 1009, startPoint y: 354, endPoint x: 761, endPoint y: 563, distance: 324.0
drag, startPoint x: 850, startPoint y: 392, endPoint x: 741, endPoint y: 581, distance: 218.0
drag, startPoint x: 869, startPoint y: 360, endPoint x: 898, endPoint y: 581, distance: 222.5
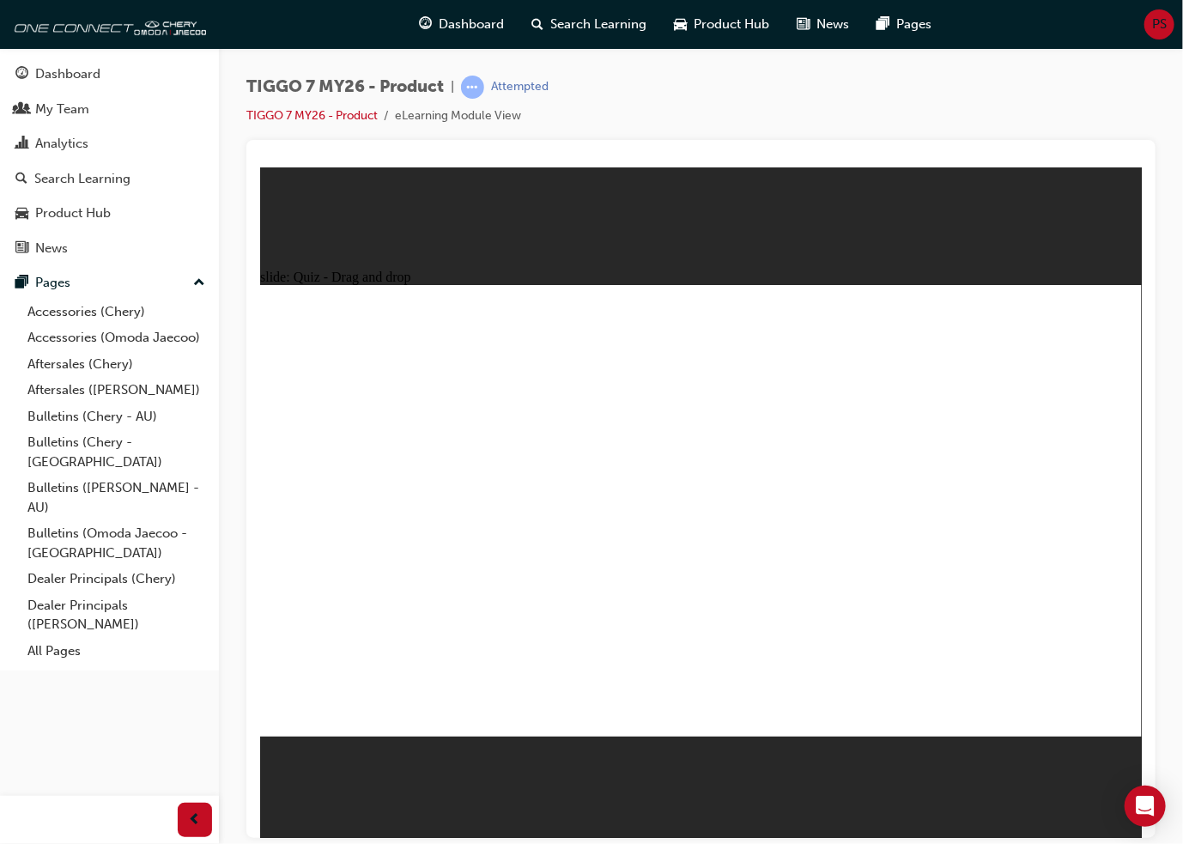
drag, startPoint x: 875, startPoint y: 327, endPoint x: 765, endPoint y: 609, distance: 302.2
drag, startPoint x: 736, startPoint y: 370, endPoint x: 788, endPoint y: 612, distance: 247.5
drag, startPoint x: 730, startPoint y: 361, endPoint x: 775, endPoint y: 629, distance: 271.5
drag, startPoint x: 674, startPoint y: 600, endPoint x: 688, endPoint y: 594, distance: 15.8
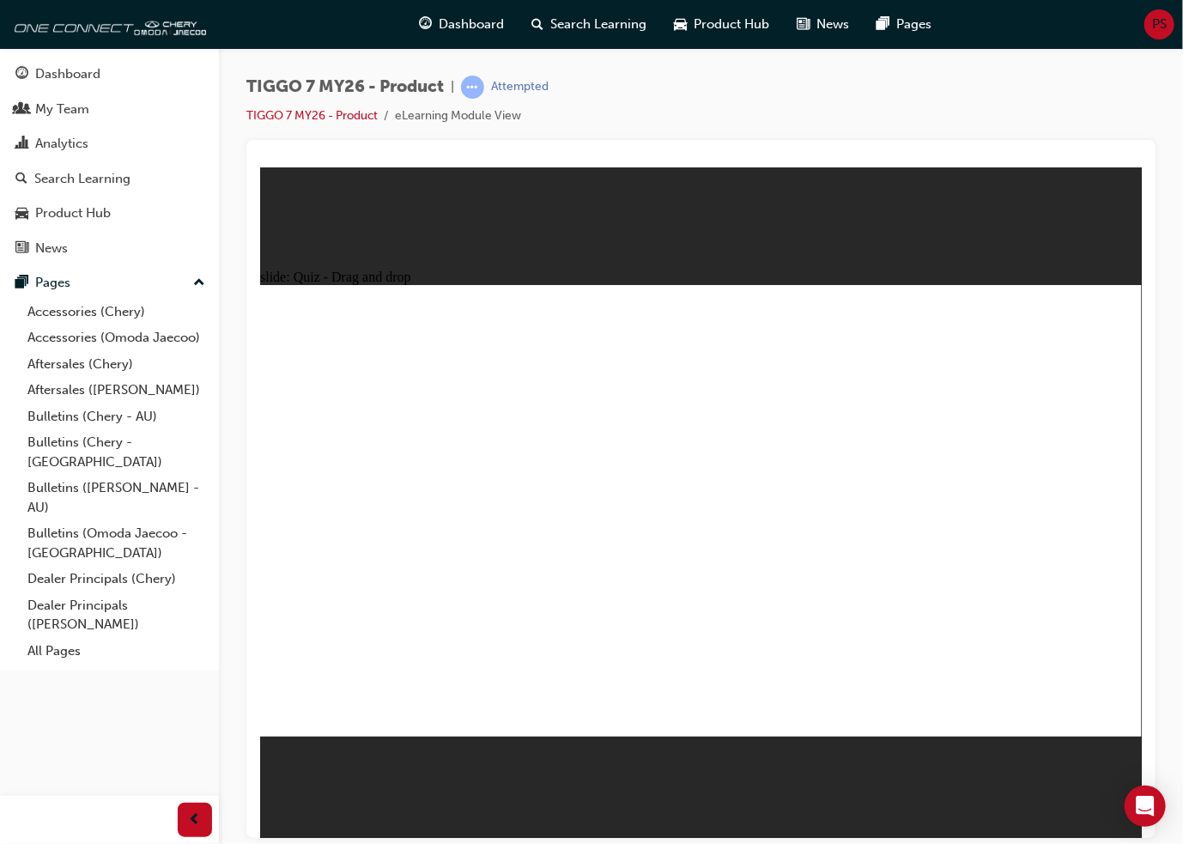
radio input "true"
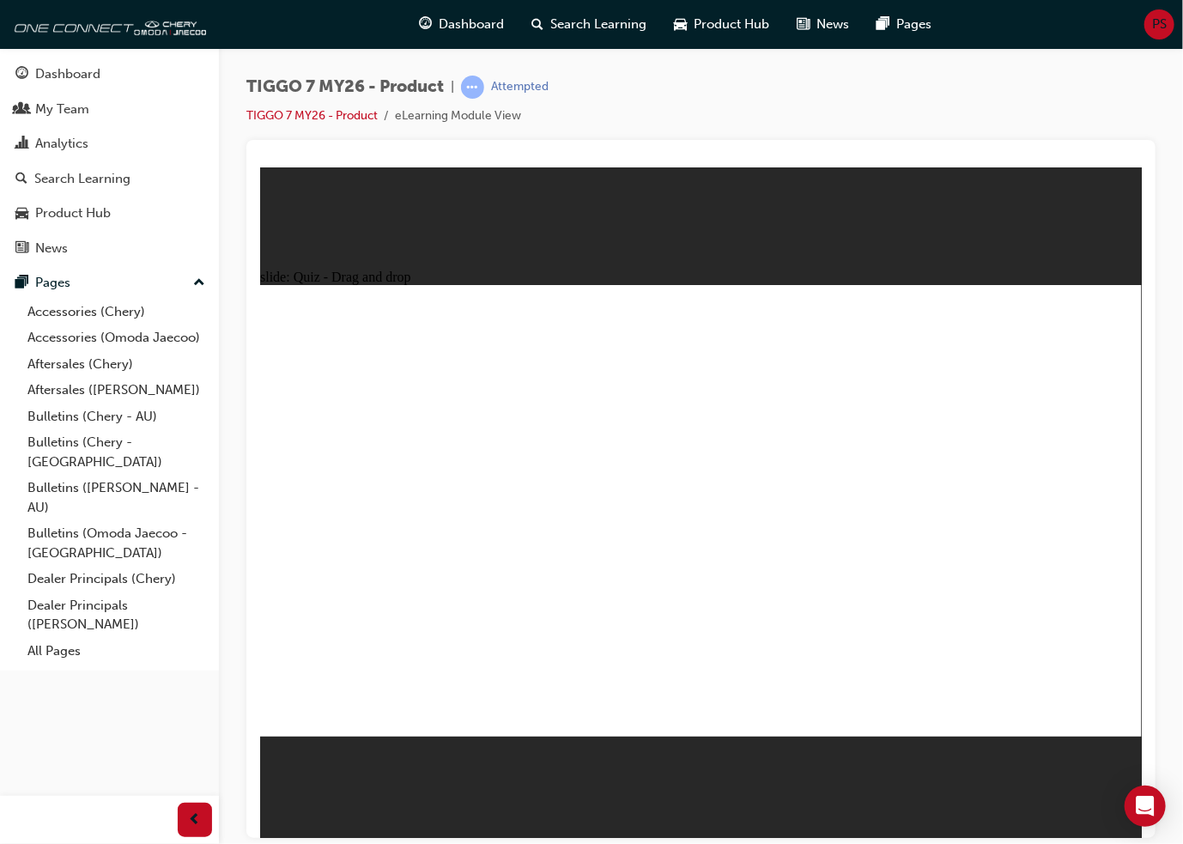
drag, startPoint x: 1057, startPoint y: 320, endPoint x: 389, endPoint y: 523, distance: 698.6
drag, startPoint x: 662, startPoint y: 324, endPoint x: 865, endPoint y: 524, distance: 285.9
drag, startPoint x: 879, startPoint y: 334, endPoint x: 554, endPoint y: 538, distance: 384.1
drag, startPoint x: 790, startPoint y: 423, endPoint x: 724, endPoint y: 543, distance: 137.1
drag, startPoint x: 968, startPoint y: 416, endPoint x: 1055, endPoint y: 527, distance: 140.6
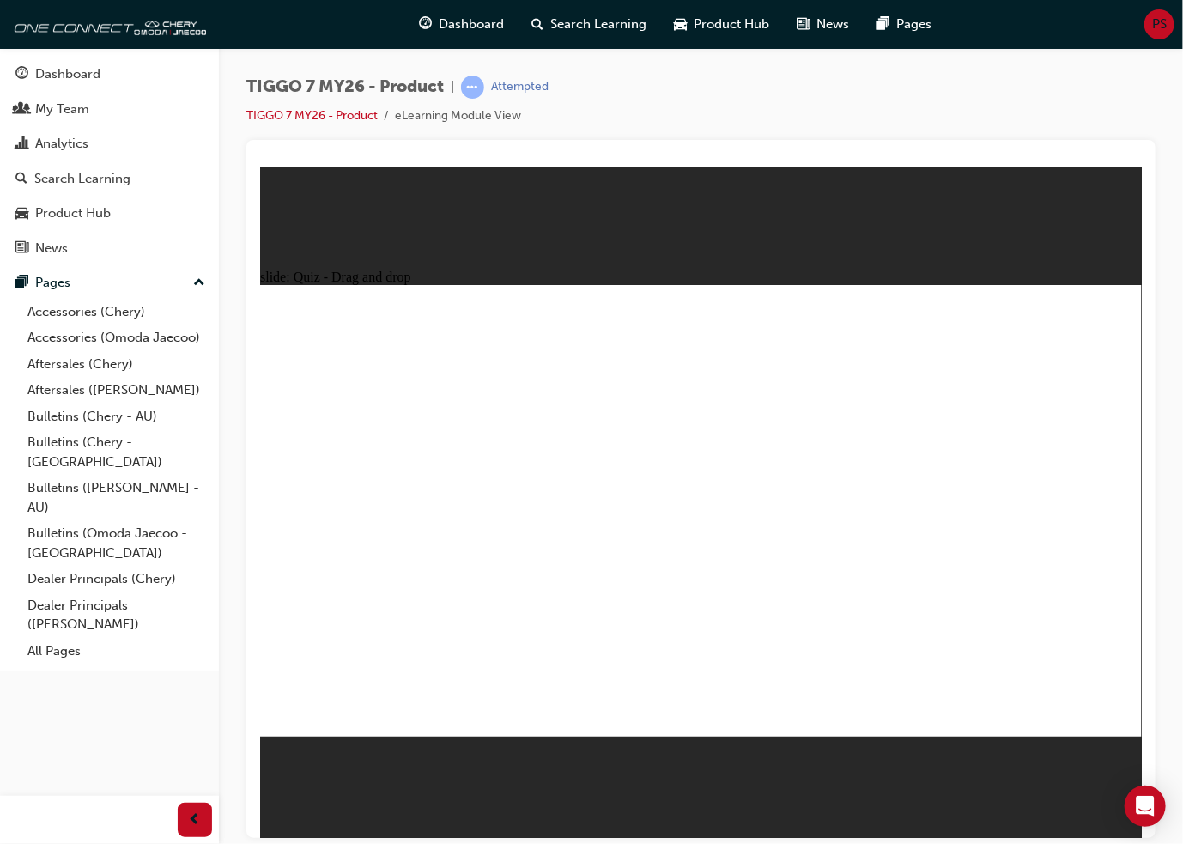
radio input "true"
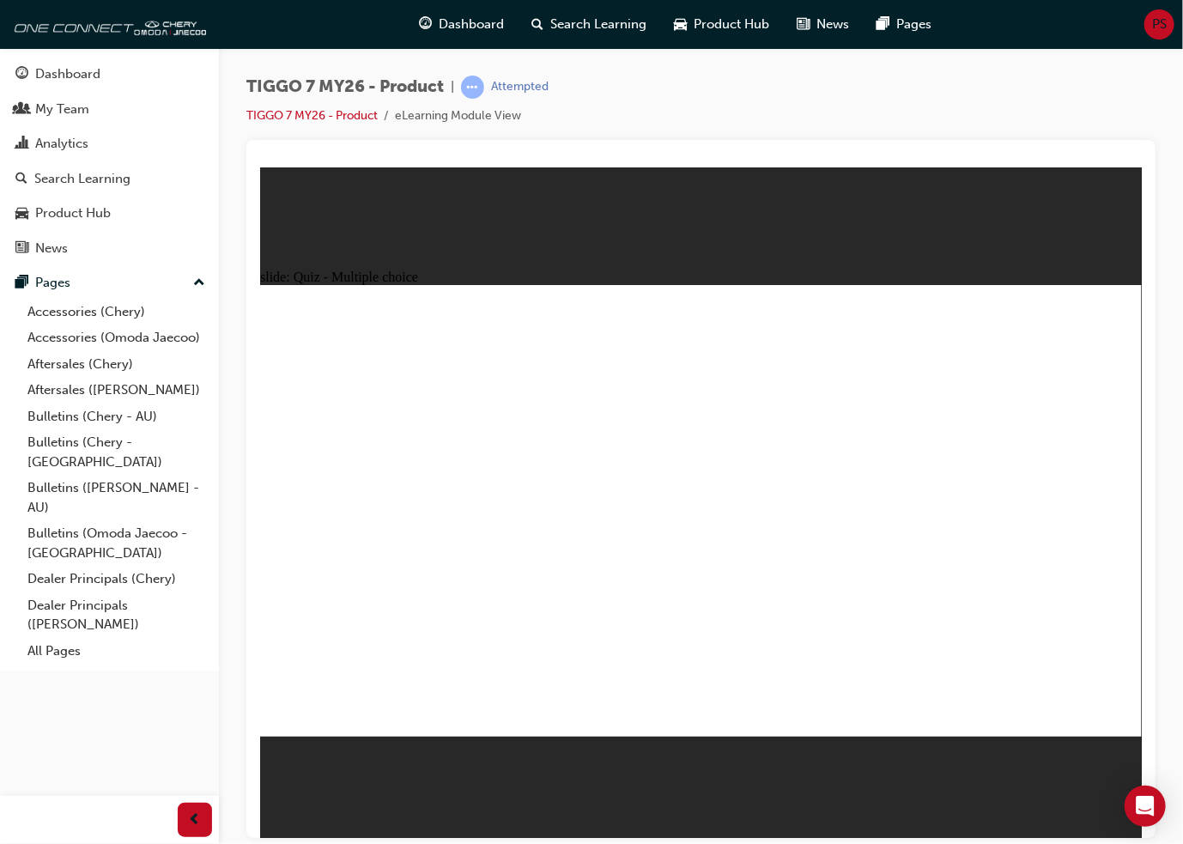
radio input "true"
drag, startPoint x: 715, startPoint y: 598, endPoint x: 714, endPoint y: 586, distance: 12.0
